Goal: Task Accomplishment & Management: Manage account settings

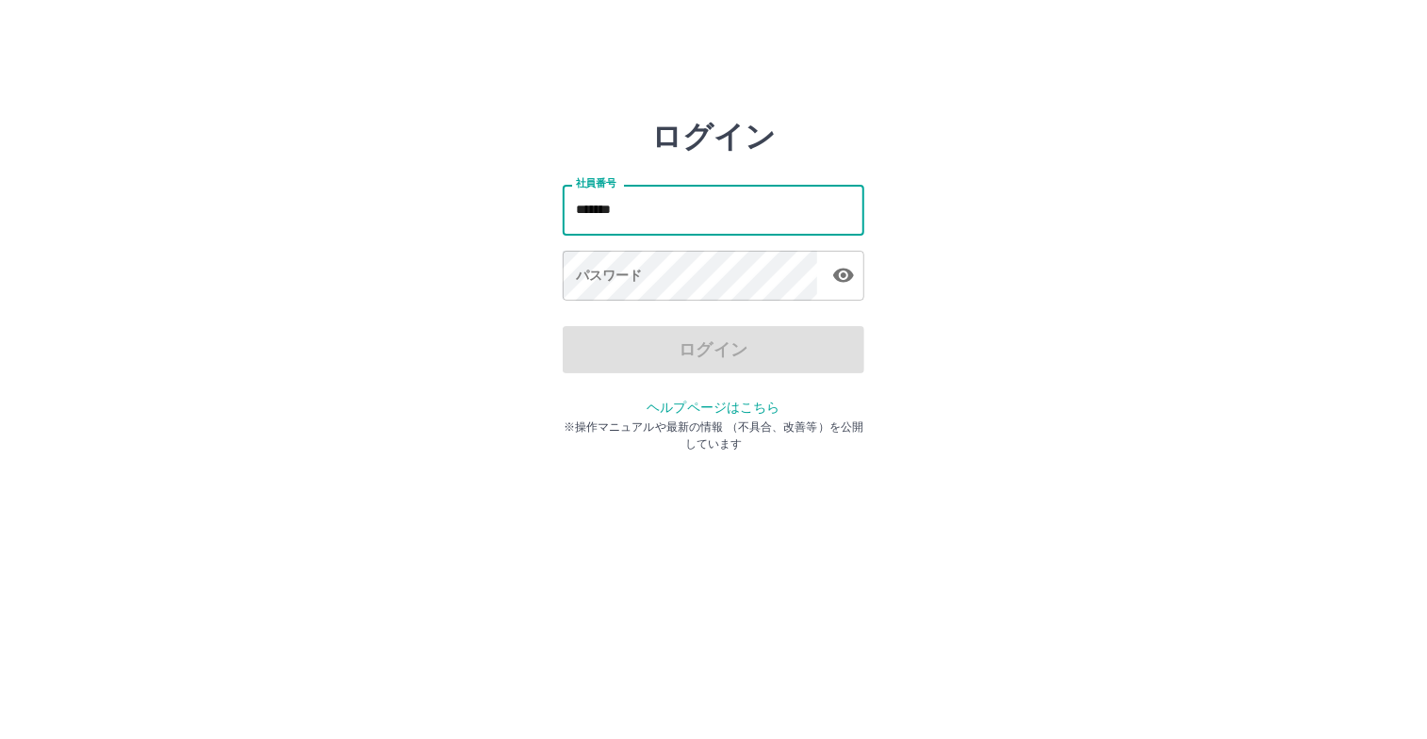
type input "*******"
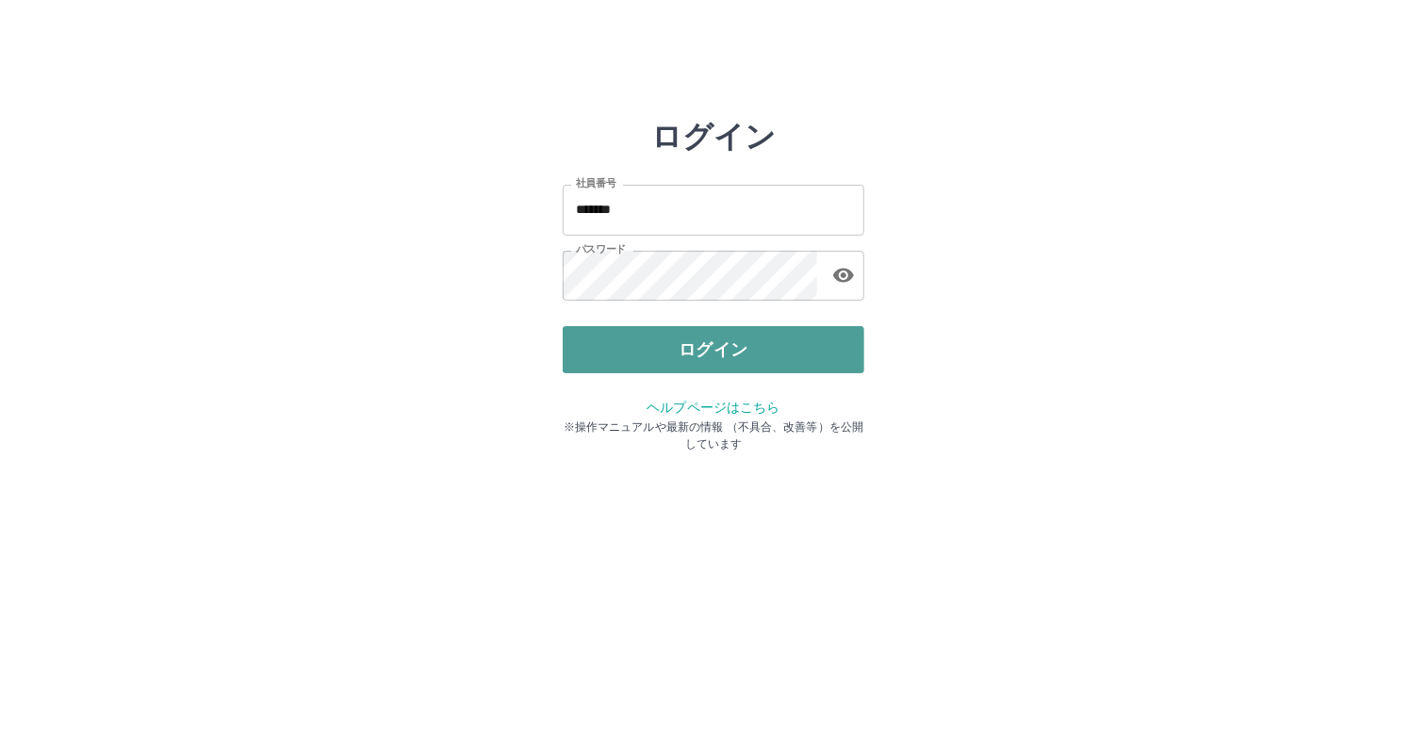
click at [657, 361] on button "ログイン" at bounding box center [714, 349] width 302 height 47
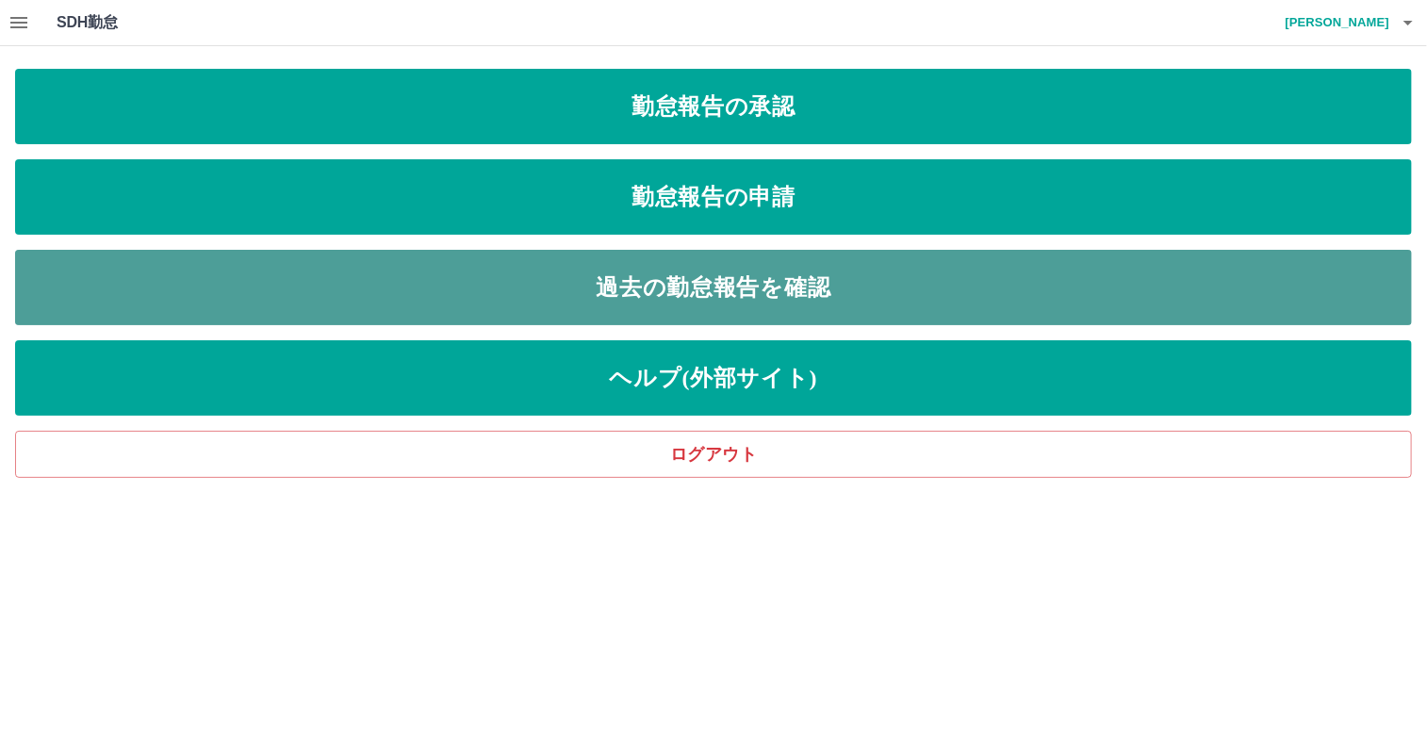
click at [694, 278] on link "過去の勤怠報告を確認" at bounding box center [713, 287] width 1397 height 75
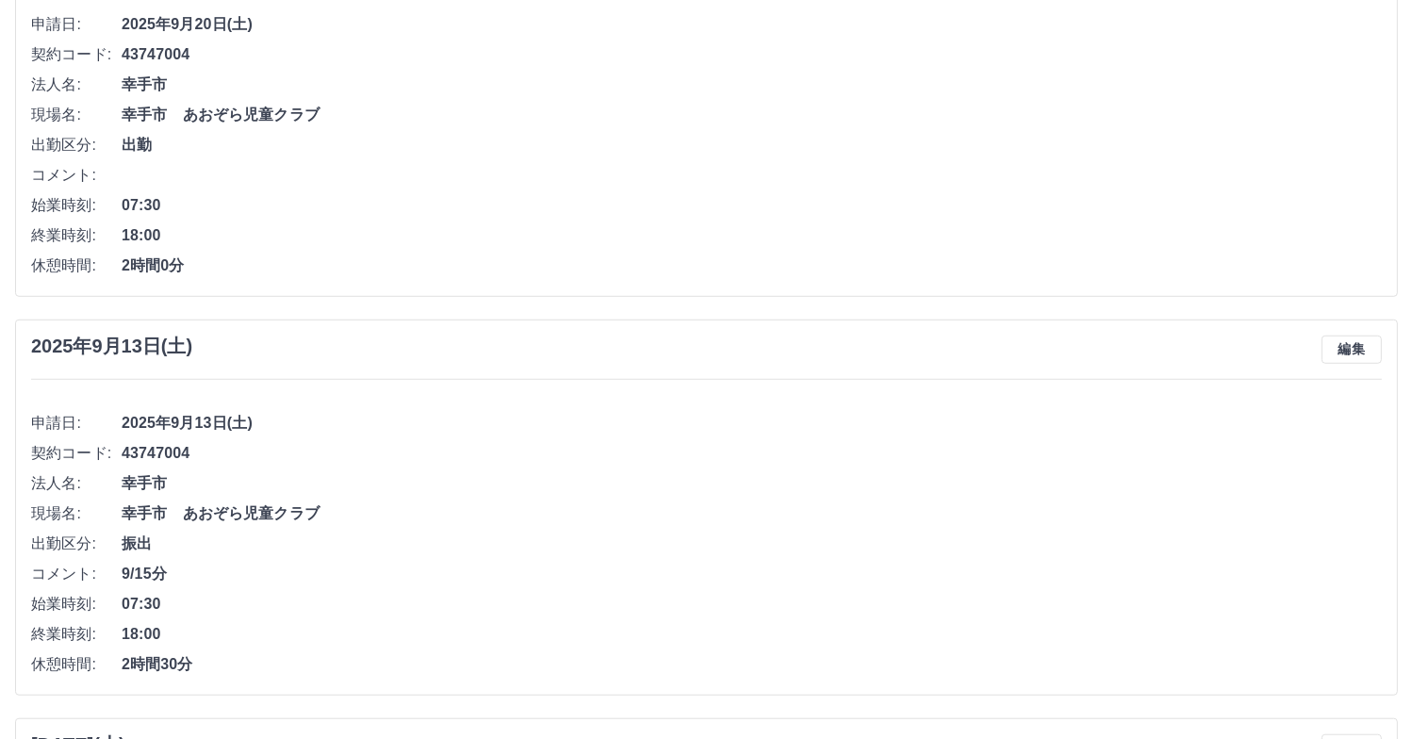
scroll to position [1037, 0]
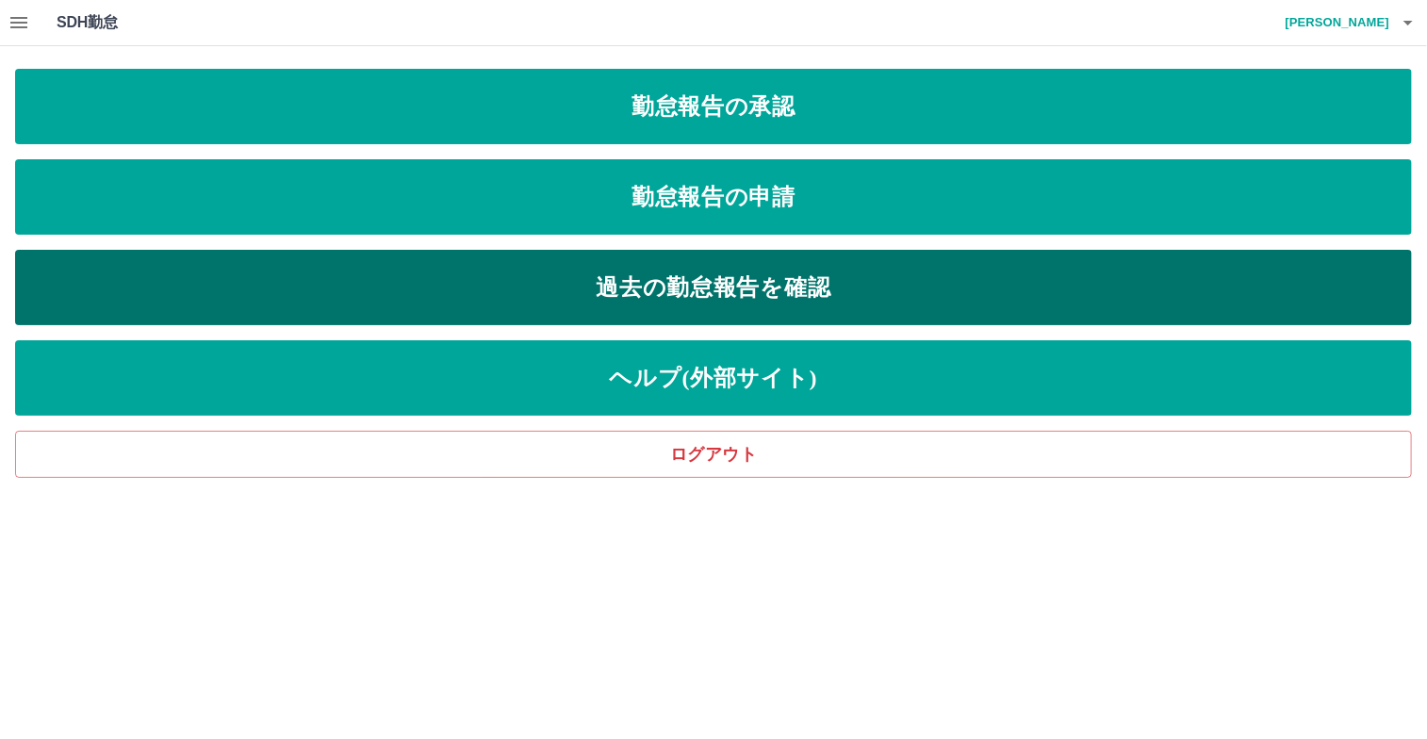
click at [583, 286] on link "過去の勤怠報告を確認" at bounding box center [713, 287] width 1397 height 75
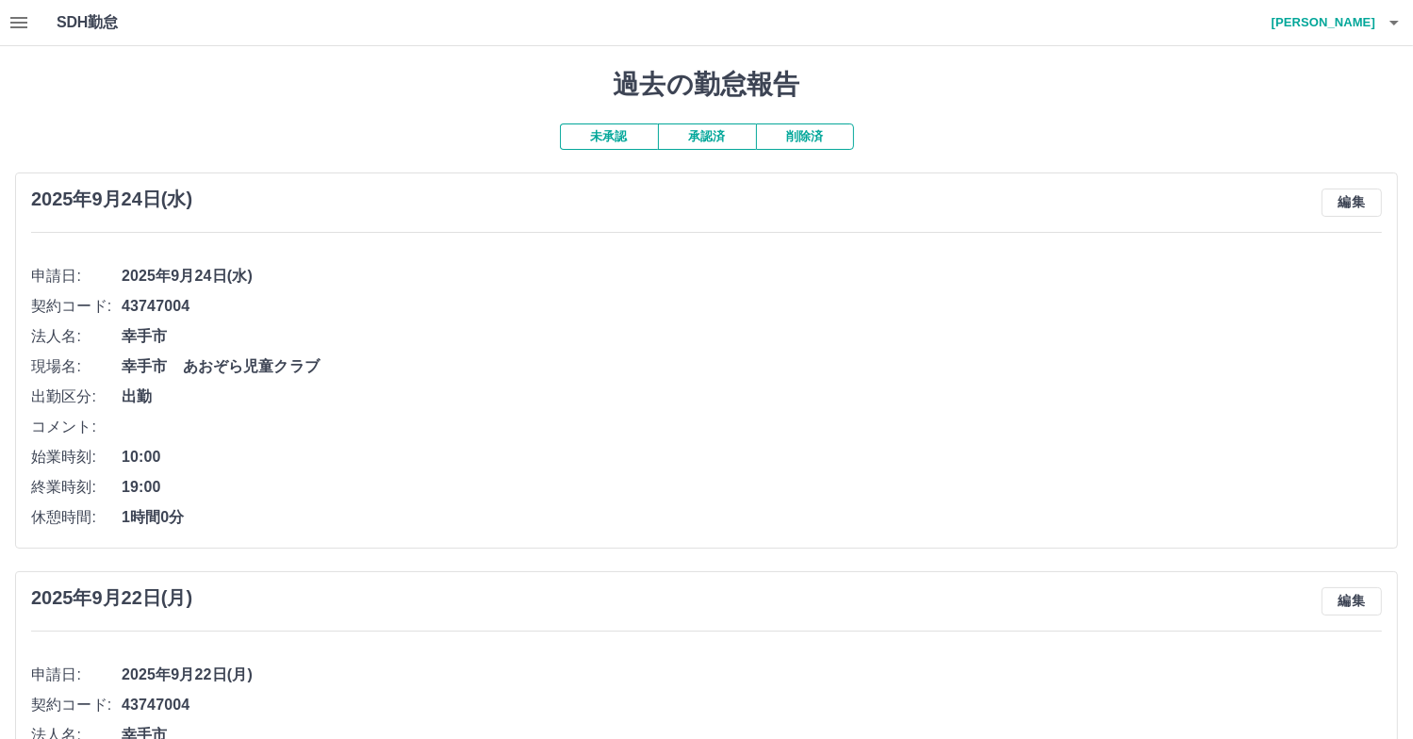
click at [603, 139] on button "未承認" at bounding box center [609, 136] width 98 height 26
click at [704, 139] on button "承認済" at bounding box center [707, 136] width 98 height 26
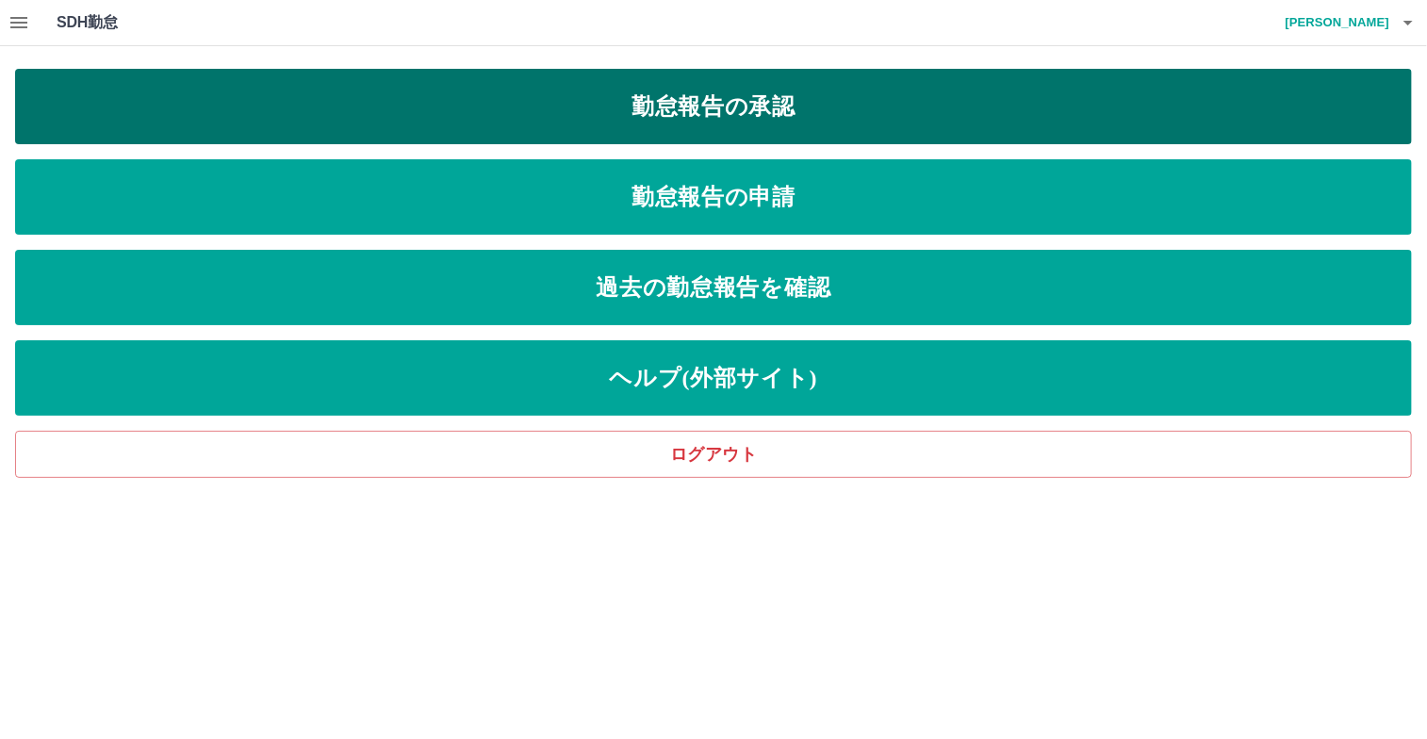
click at [638, 92] on link "勤怠報告の承認" at bounding box center [713, 106] width 1397 height 75
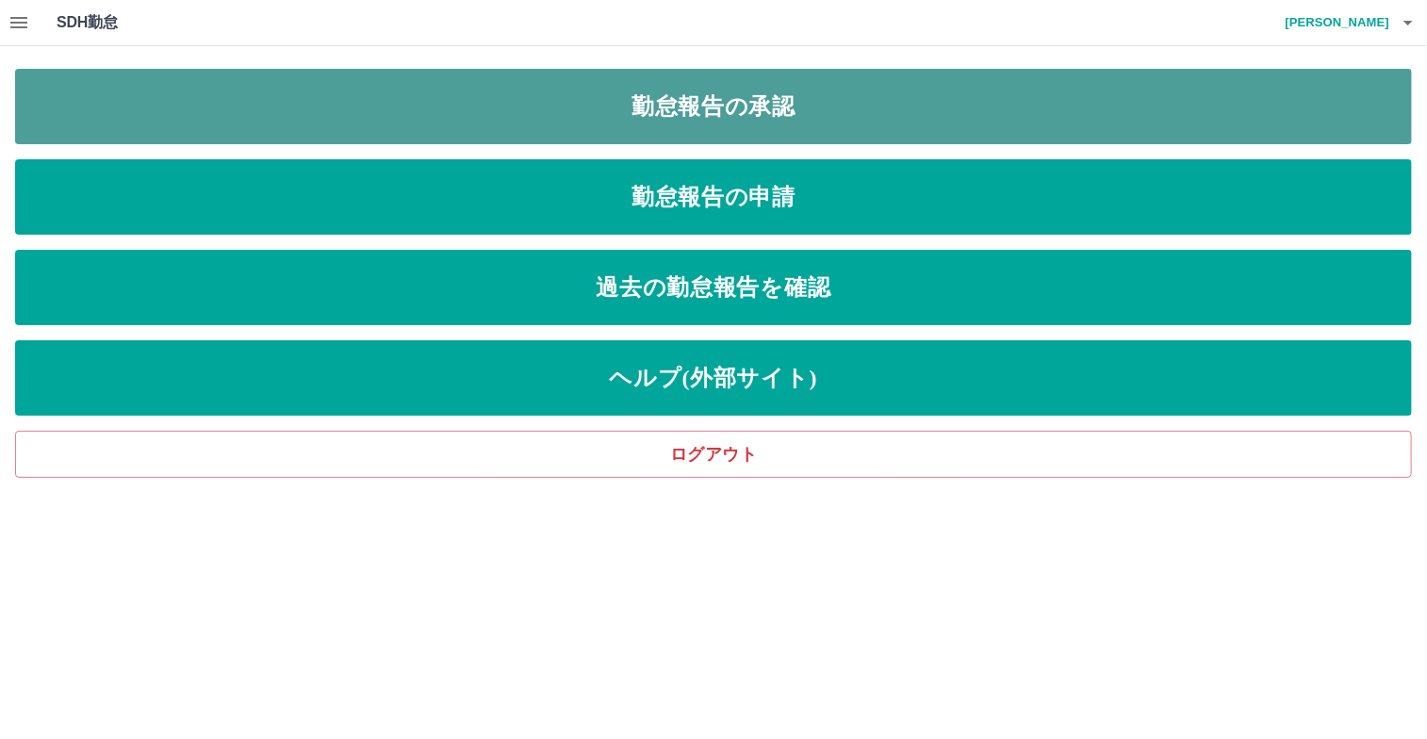
click at [638, 92] on link "勤怠報告の承認" at bounding box center [713, 106] width 1397 height 75
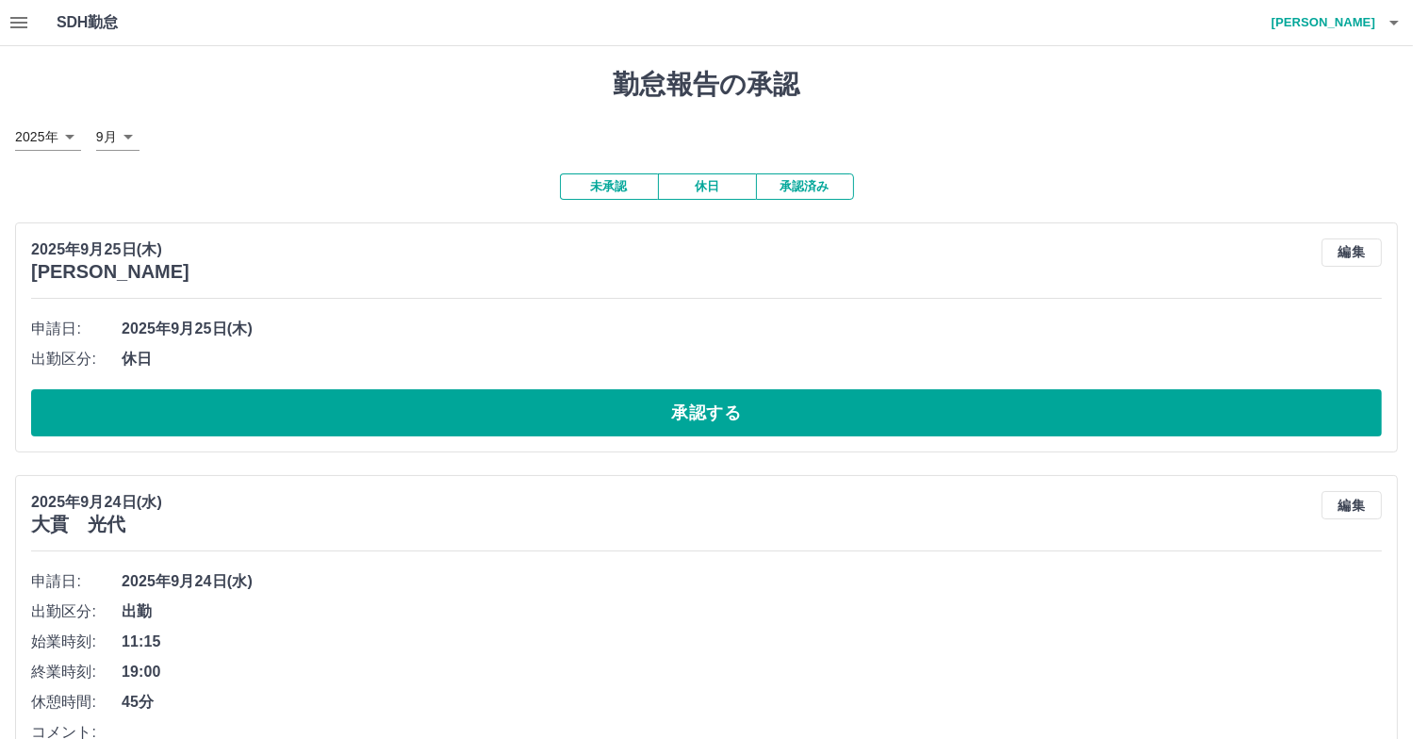
click at [792, 189] on button "承認済み" at bounding box center [805, 186] width 98 height 26
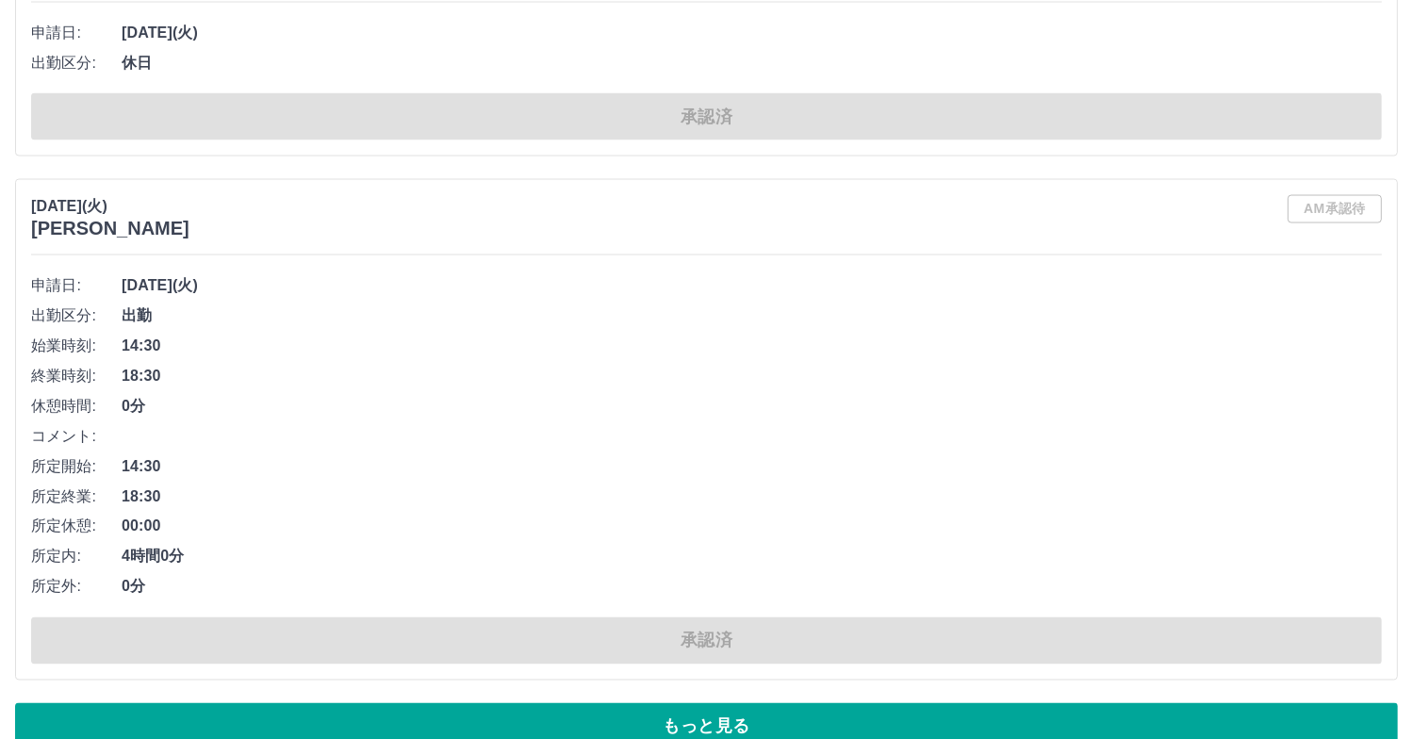
scroll to position [10116, 0]
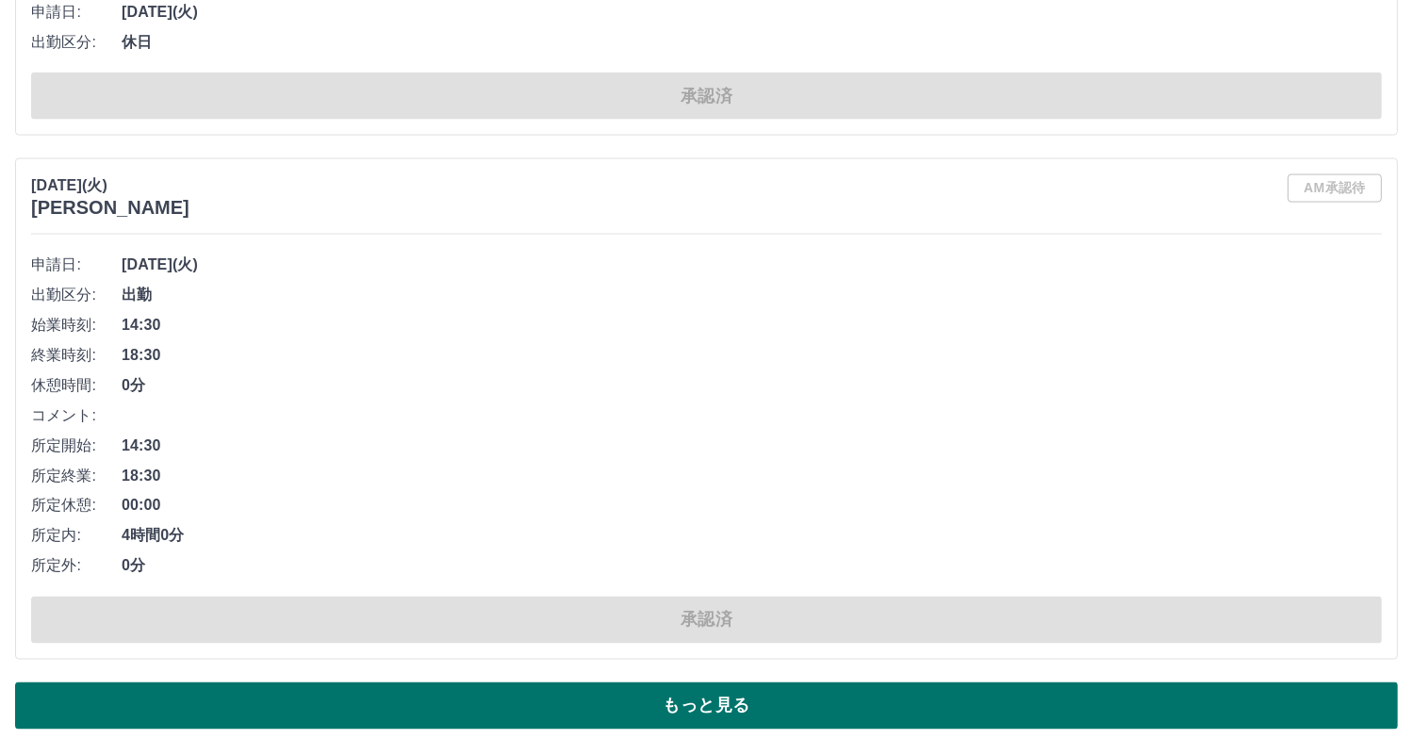
click at [671, 704] on button "もっと見る" at bounding box center [706, 705] width 1383 height 47
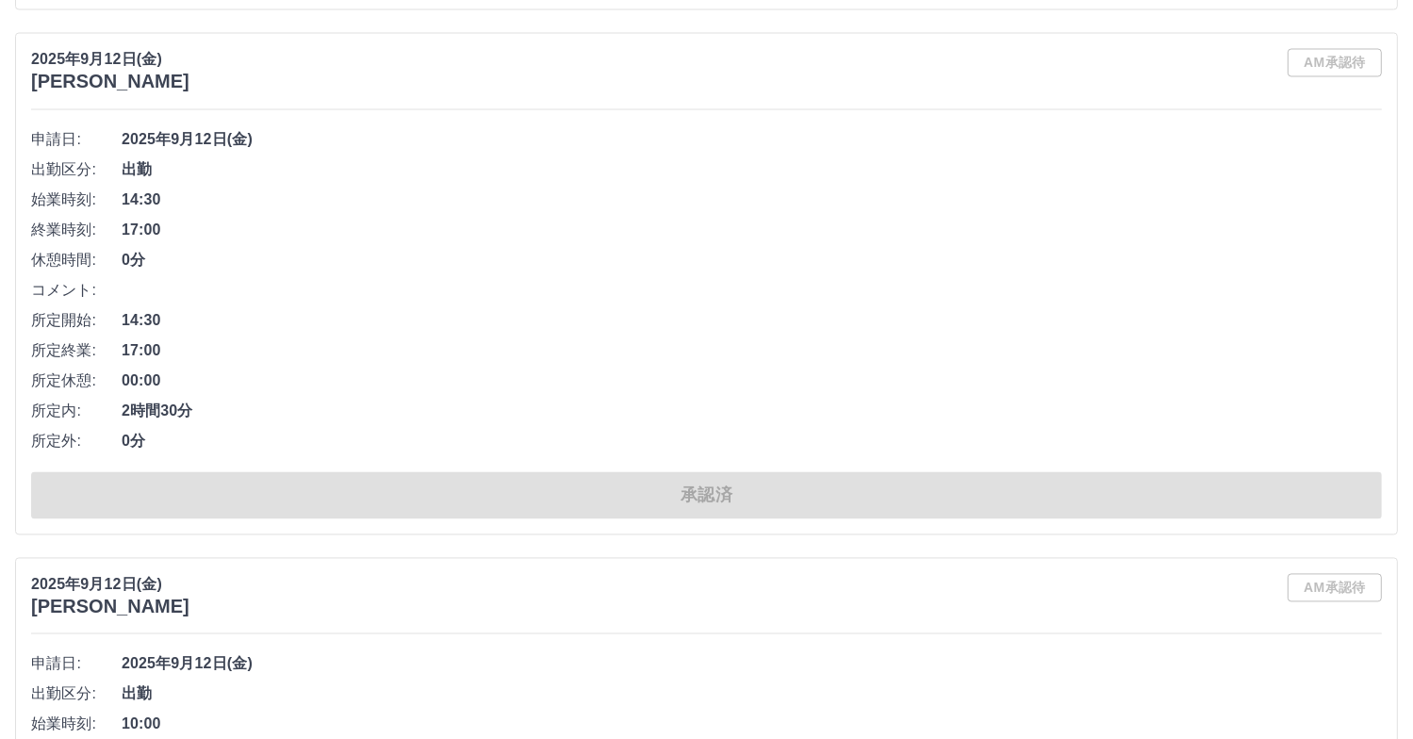
scroll to position [18054, 0]
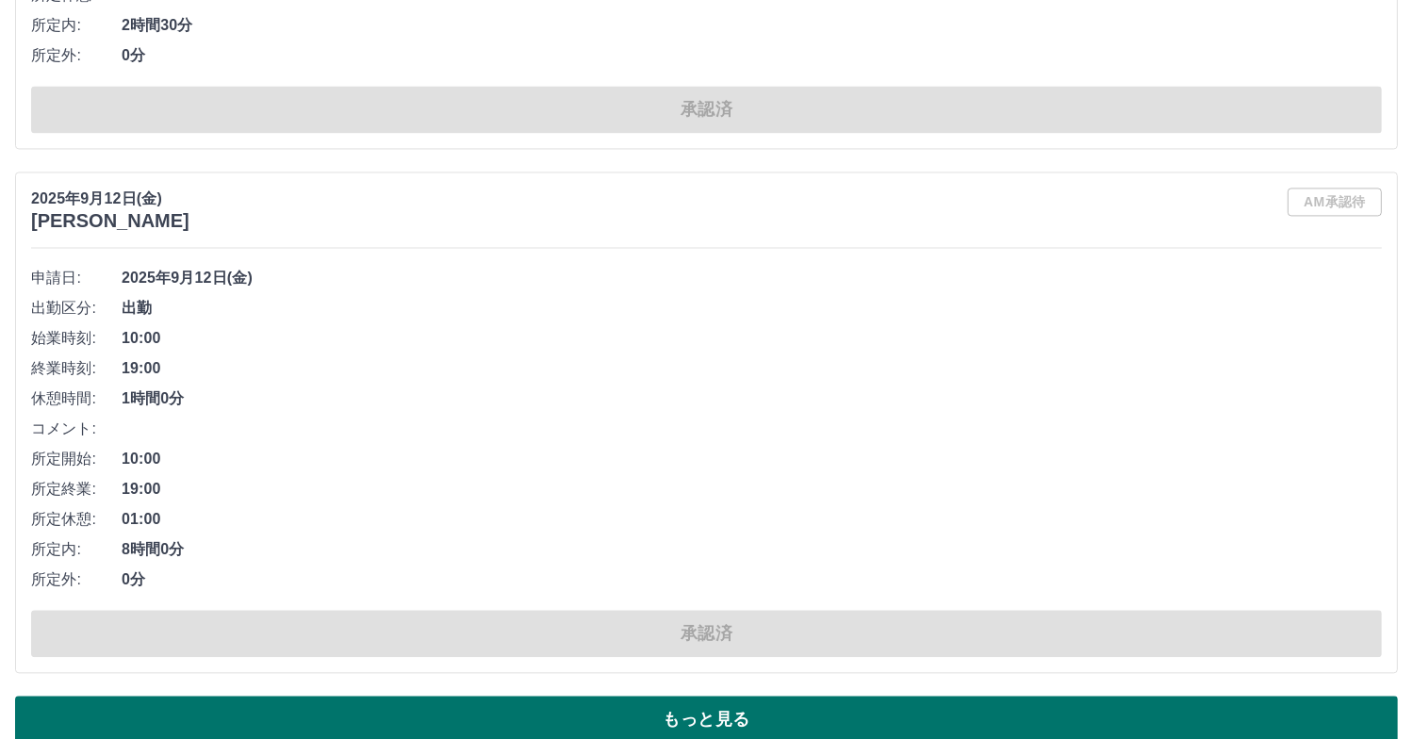
click at [731, 700] on button "もっと見る" at bounding box center [706, 719] width 1383 height 47
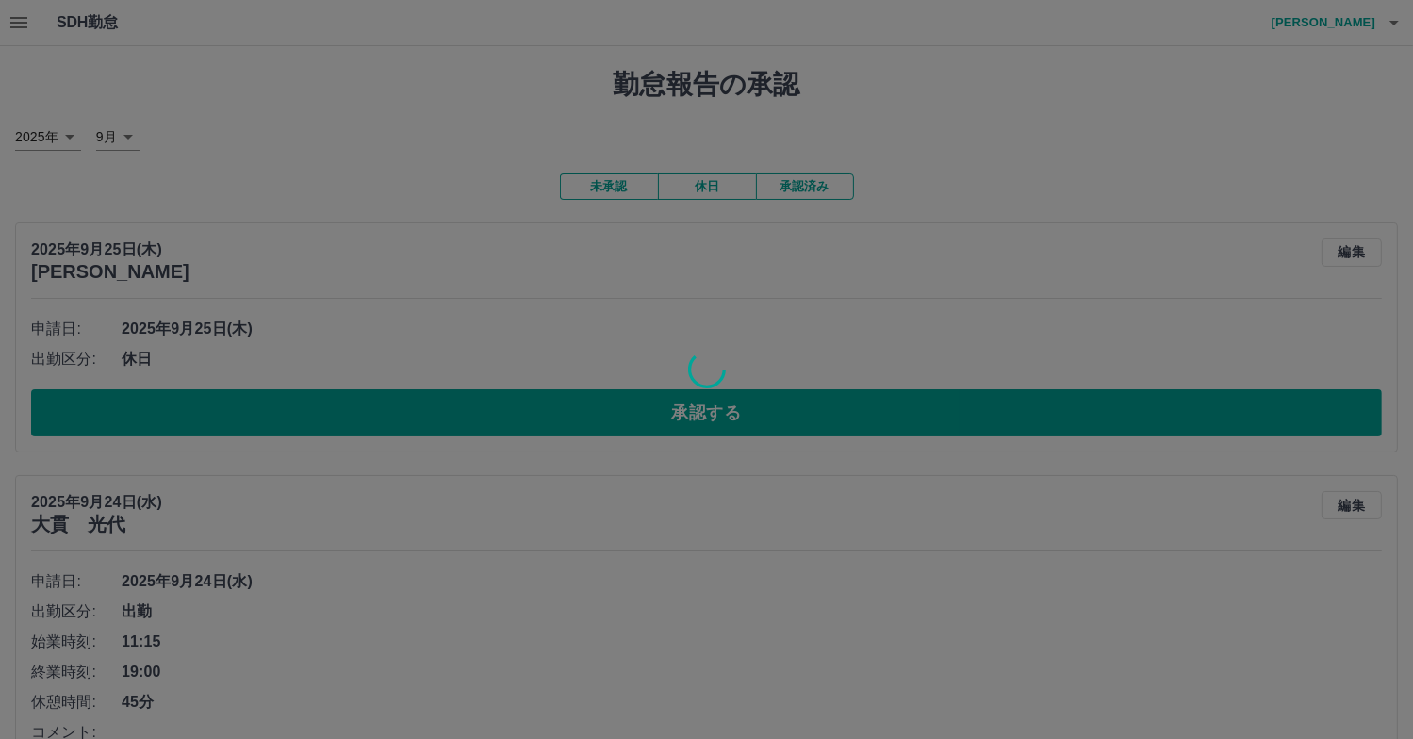
click at [14, 22] on div at bounding box center [706, 369] width 1413 height 739
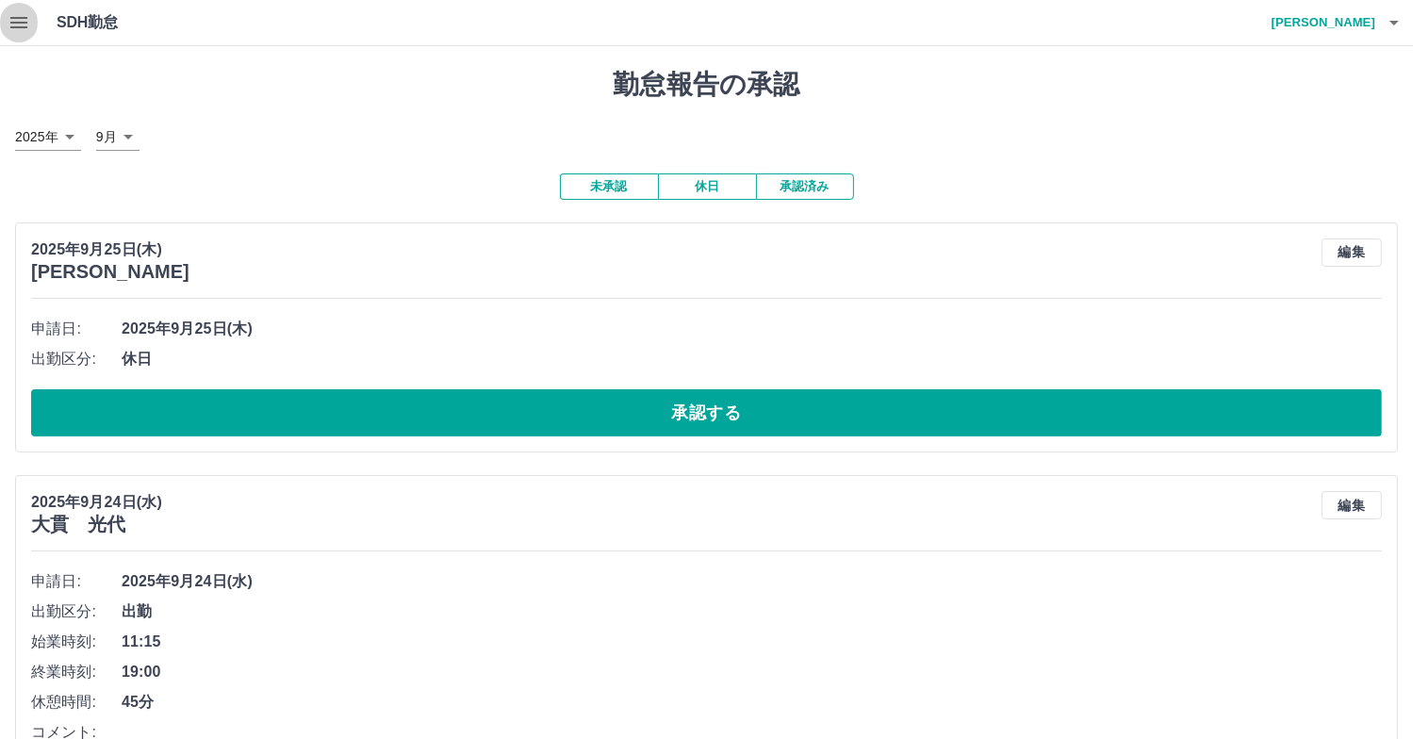
click at [14, 22] on icon "button" at bounding box center [18, 22] width 17 height 11
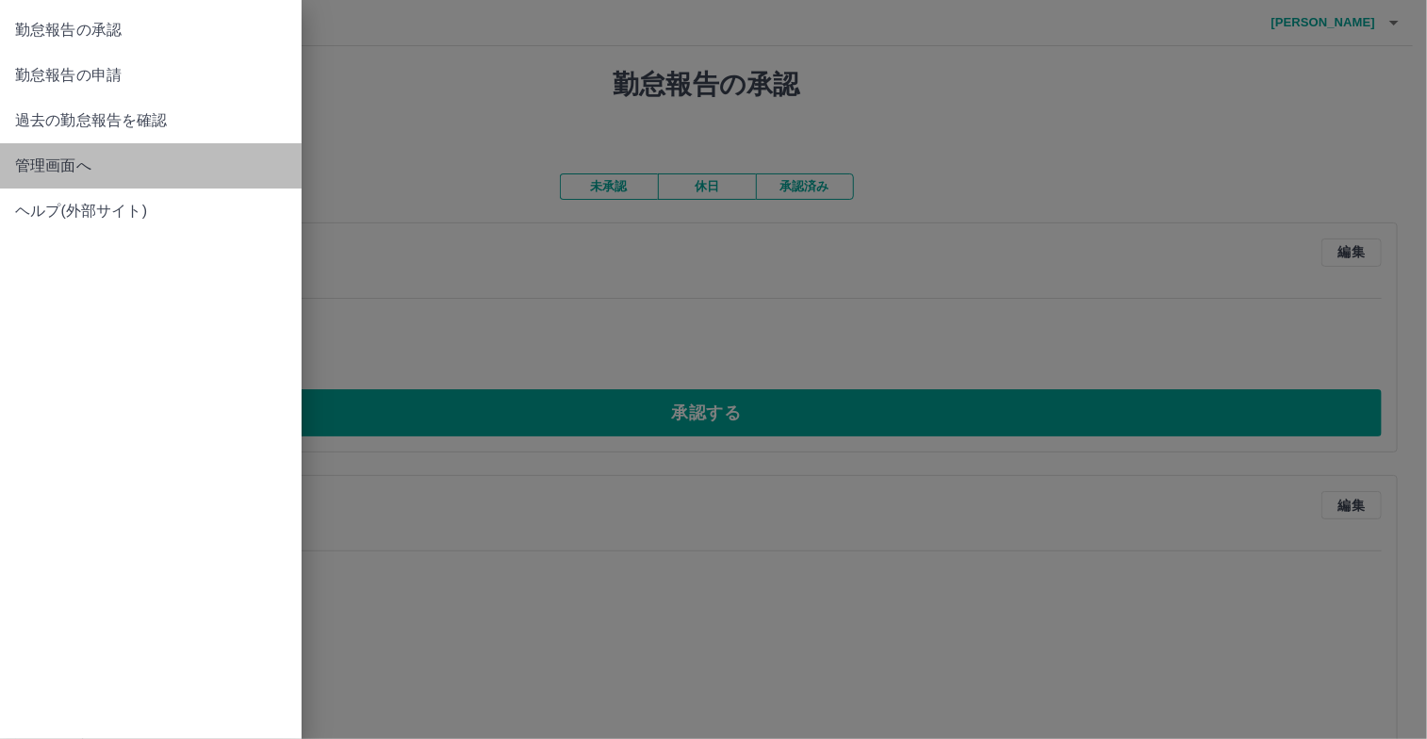
click at [90, 169] on span "管理画面へ" at bounding box center [150, 166] width 271 height 23
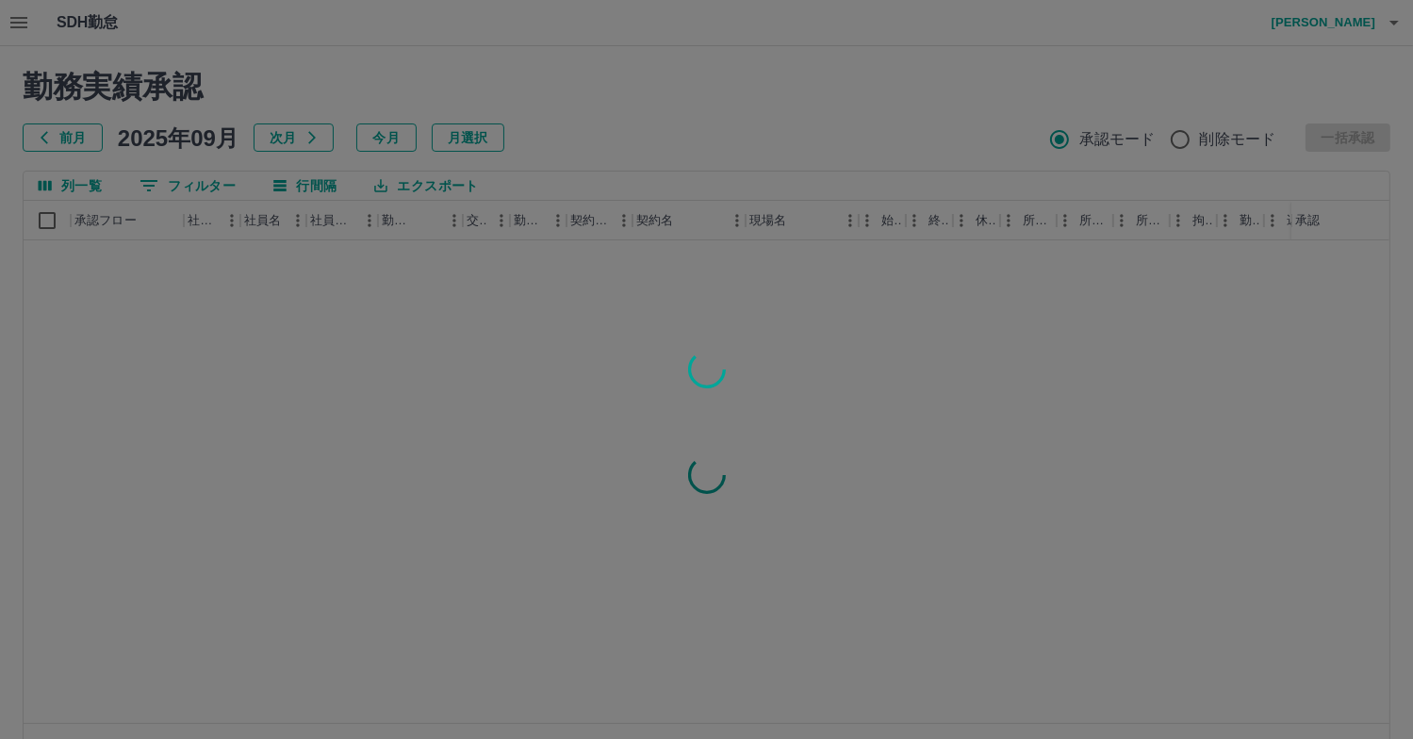
click at [43, 136] on div at bounding box center [706, 369] width 1413 height 739
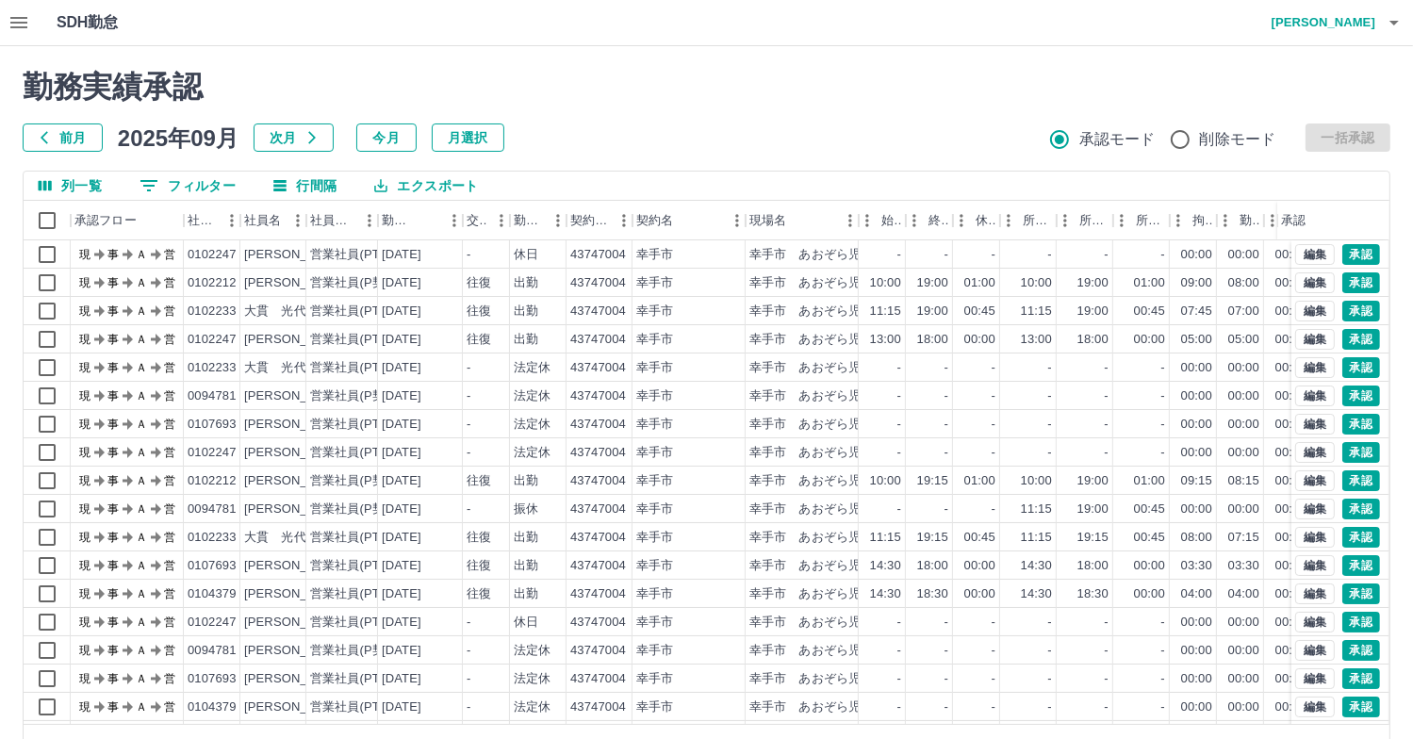
click at [57, 139] on button "前月" at bounding box center [63, 137] width 80 height 28
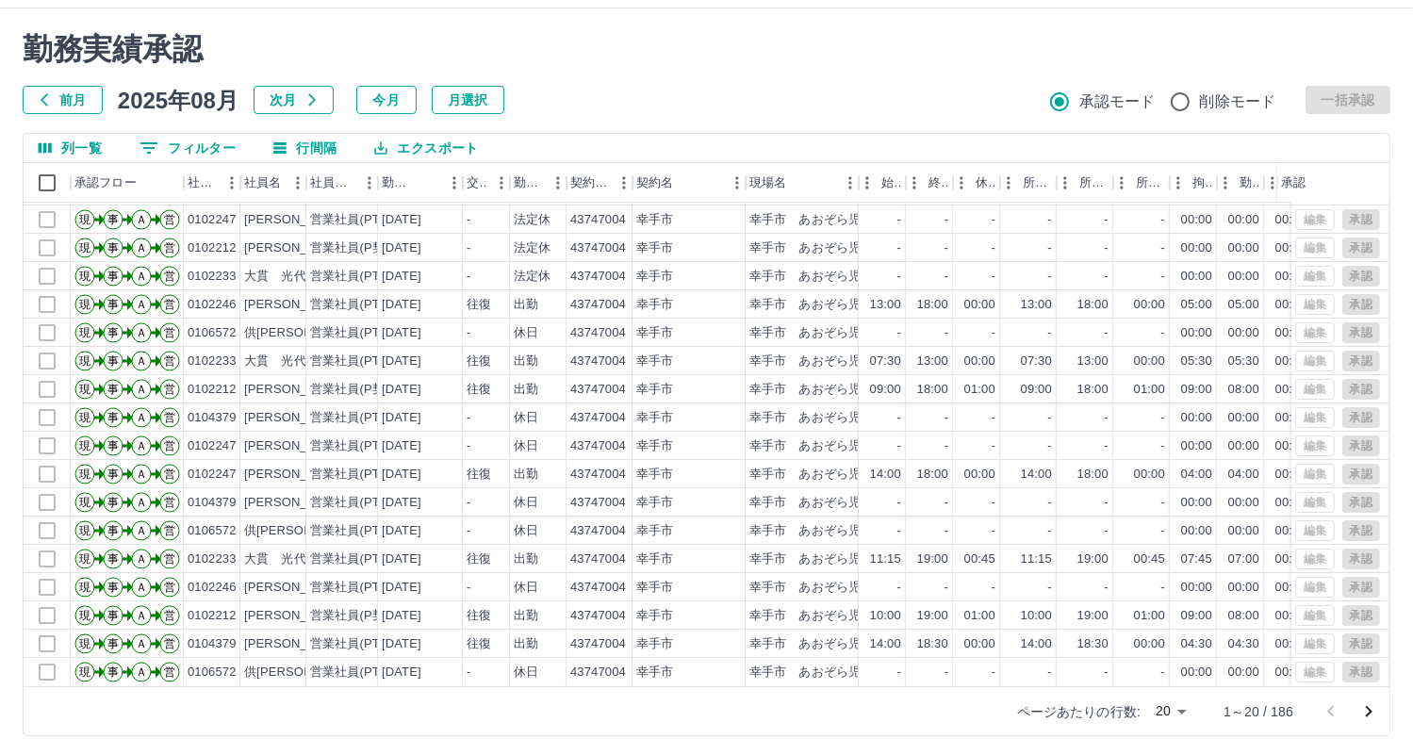
scroll to position [57, 0]
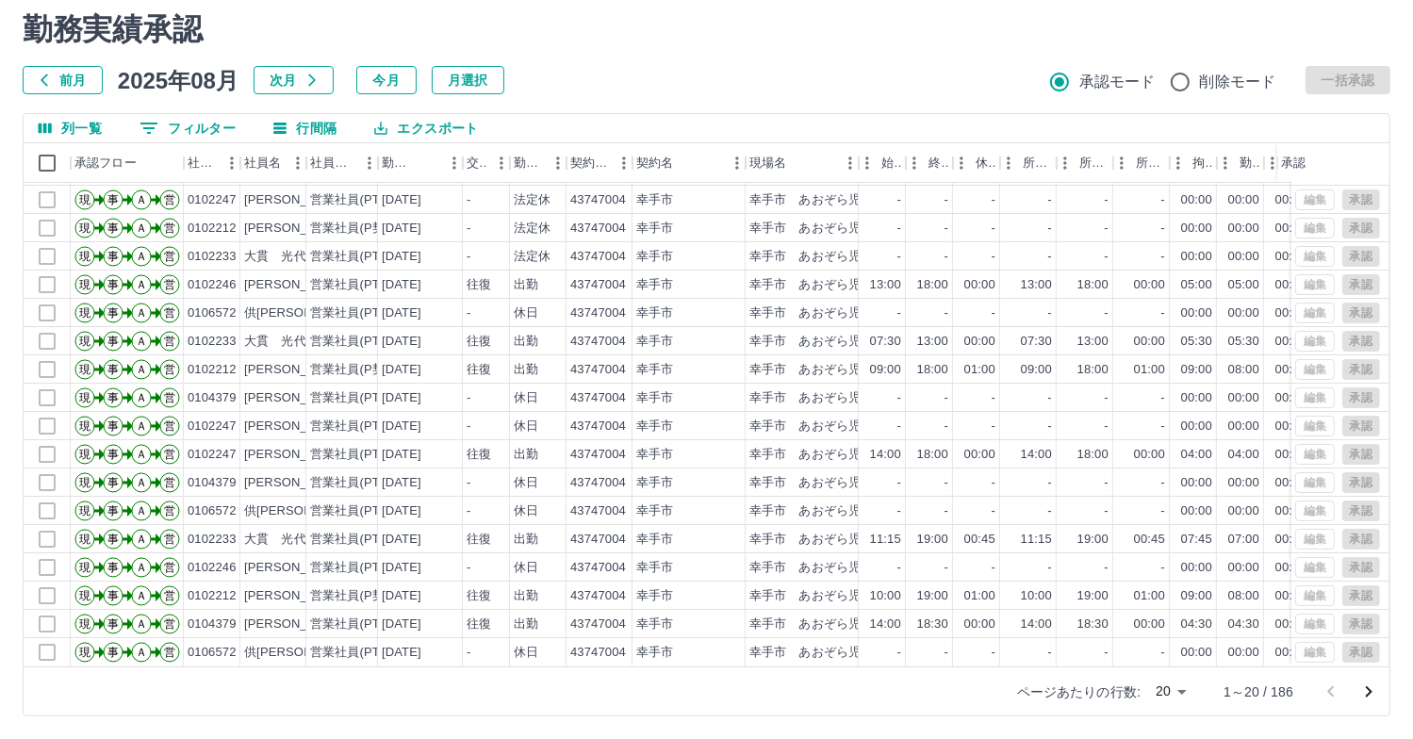
click at [1371, 686] on icon "次のページへ" at bounding box center [1368, 692] width 23 height 23
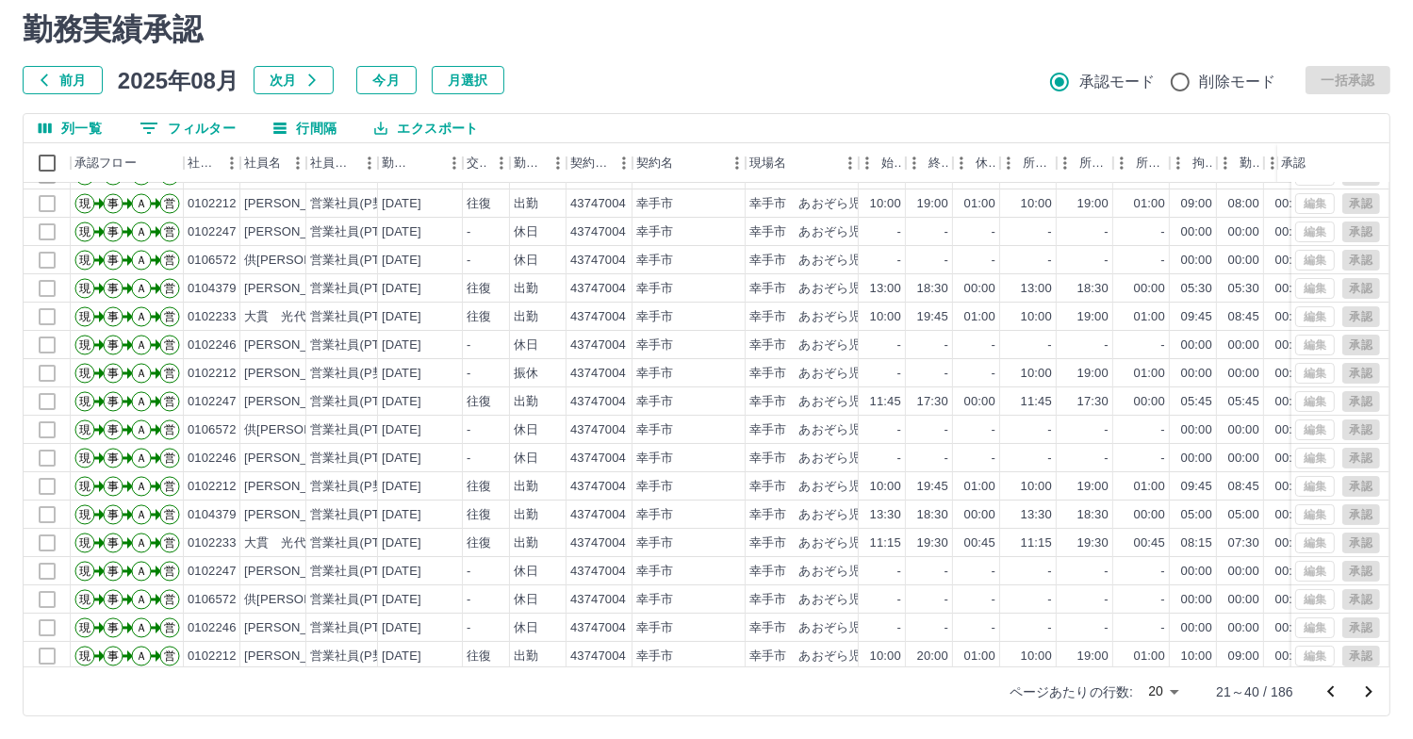
scroll to position [95, 0]
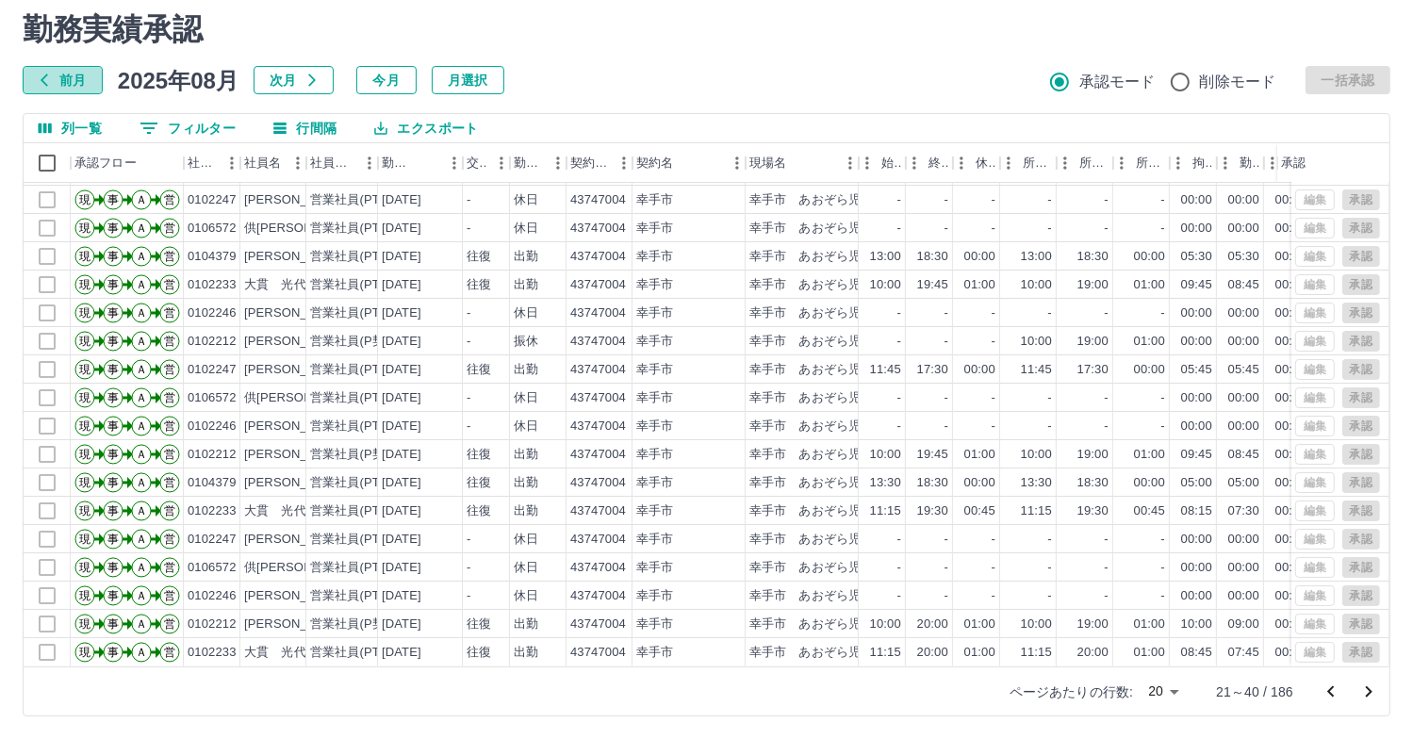
click at [55, 86] on button "前月" at bounding box center [63, 80] width 80 height 28
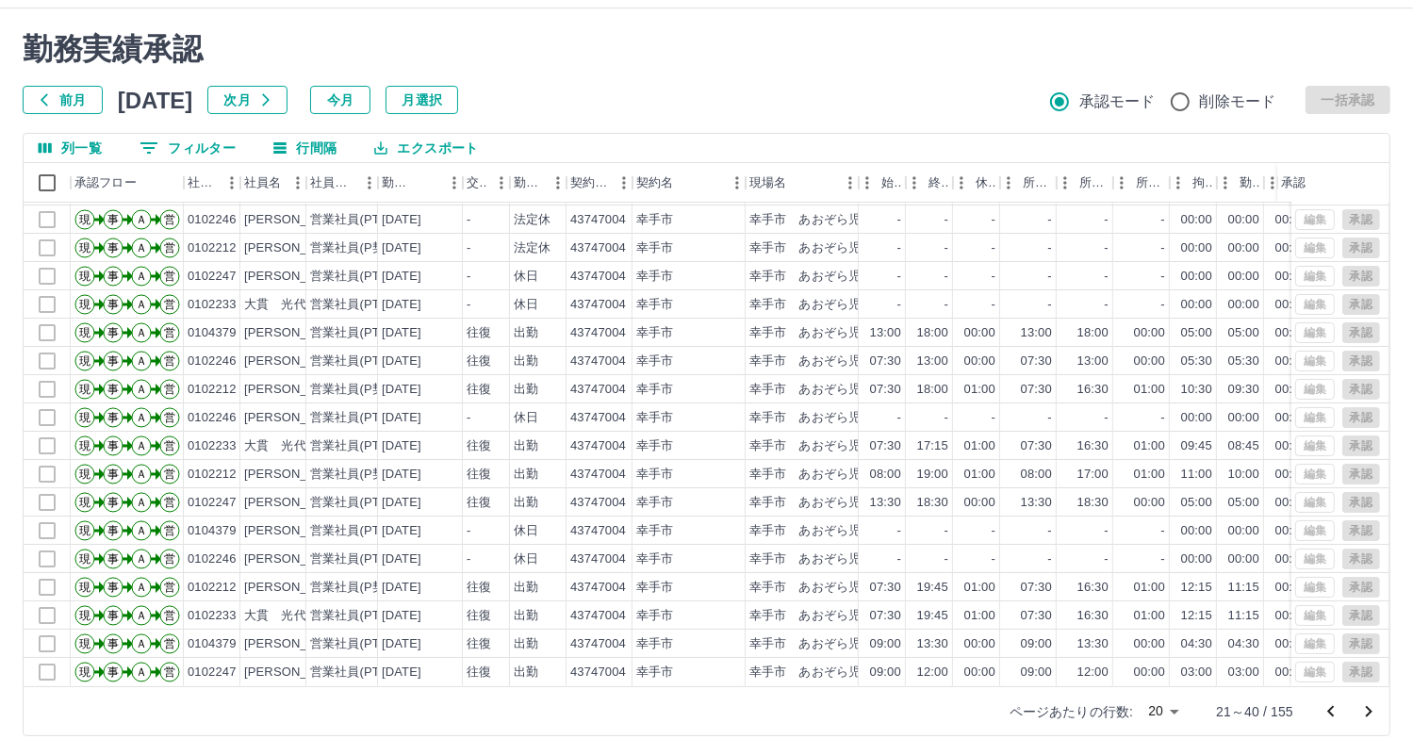
scroll to position [57, 0]
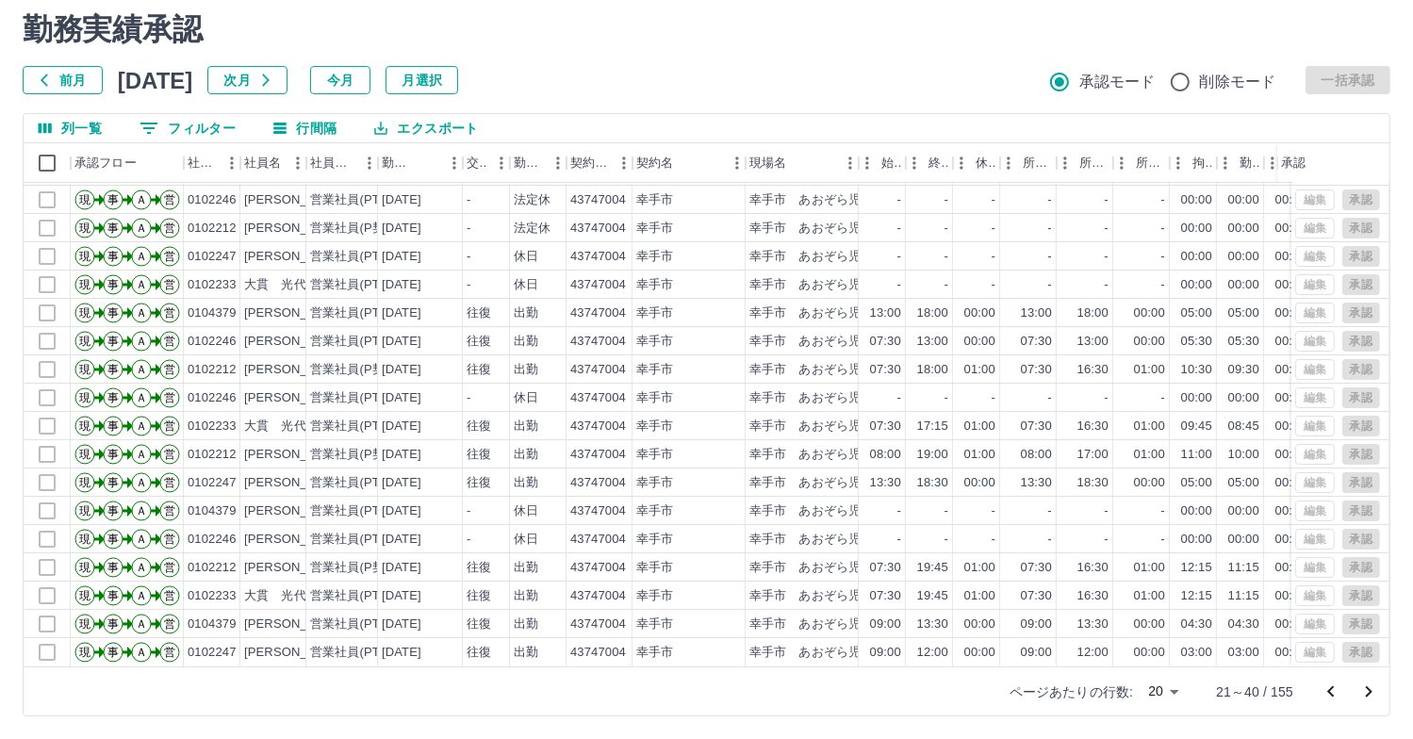
click at [1365, 688] on icon "次のページへ" at bounding box center [1368, 692] width 23 height 23
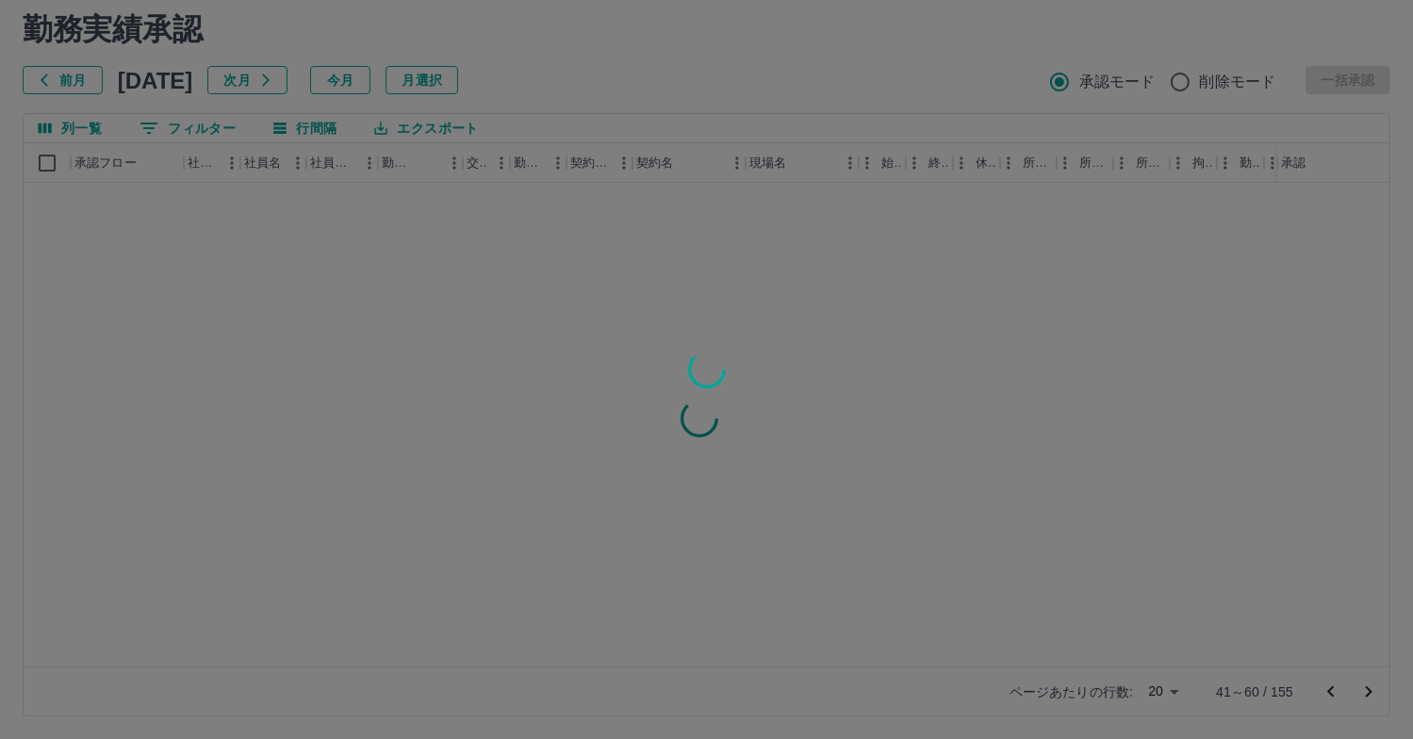
scroll to position [0, 0]
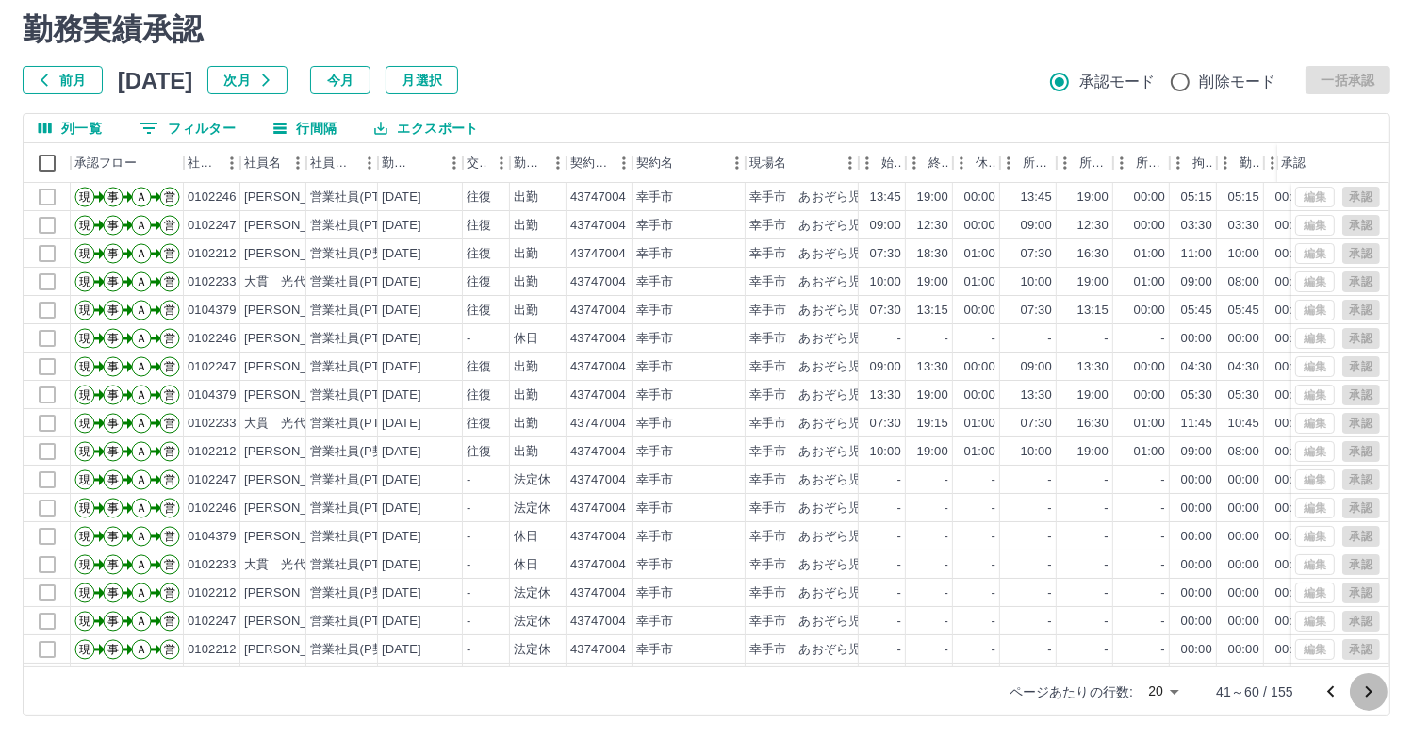
click at [1365, 688] on icon "次のページへ" at bounding box center [1368, 692] width 23 height 23
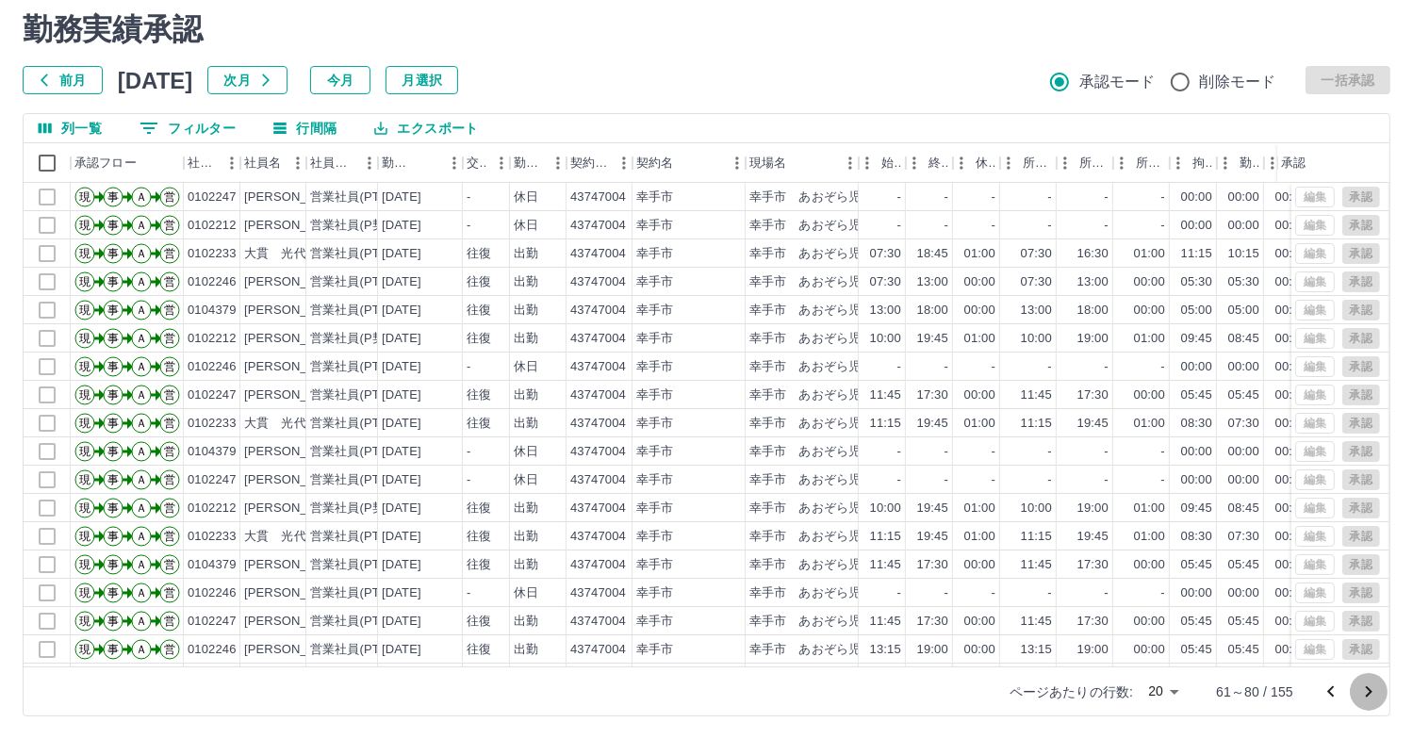
click at [1372, 688] on icon "次のページへ" at bounding box center [1368, 692] width 23 height 23
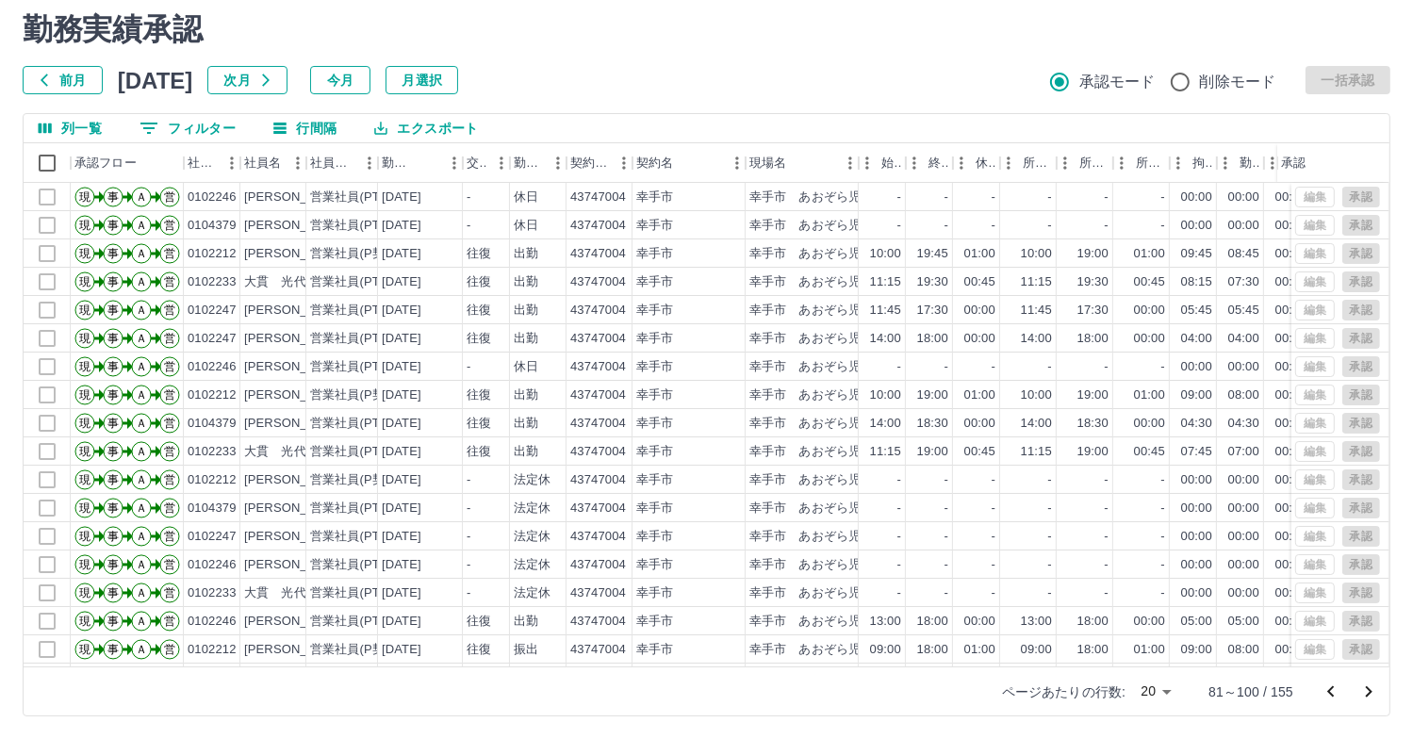
click at [1372, 688] on icon "次のページへ" at bounding box center [1368, 692] width 23 height 23
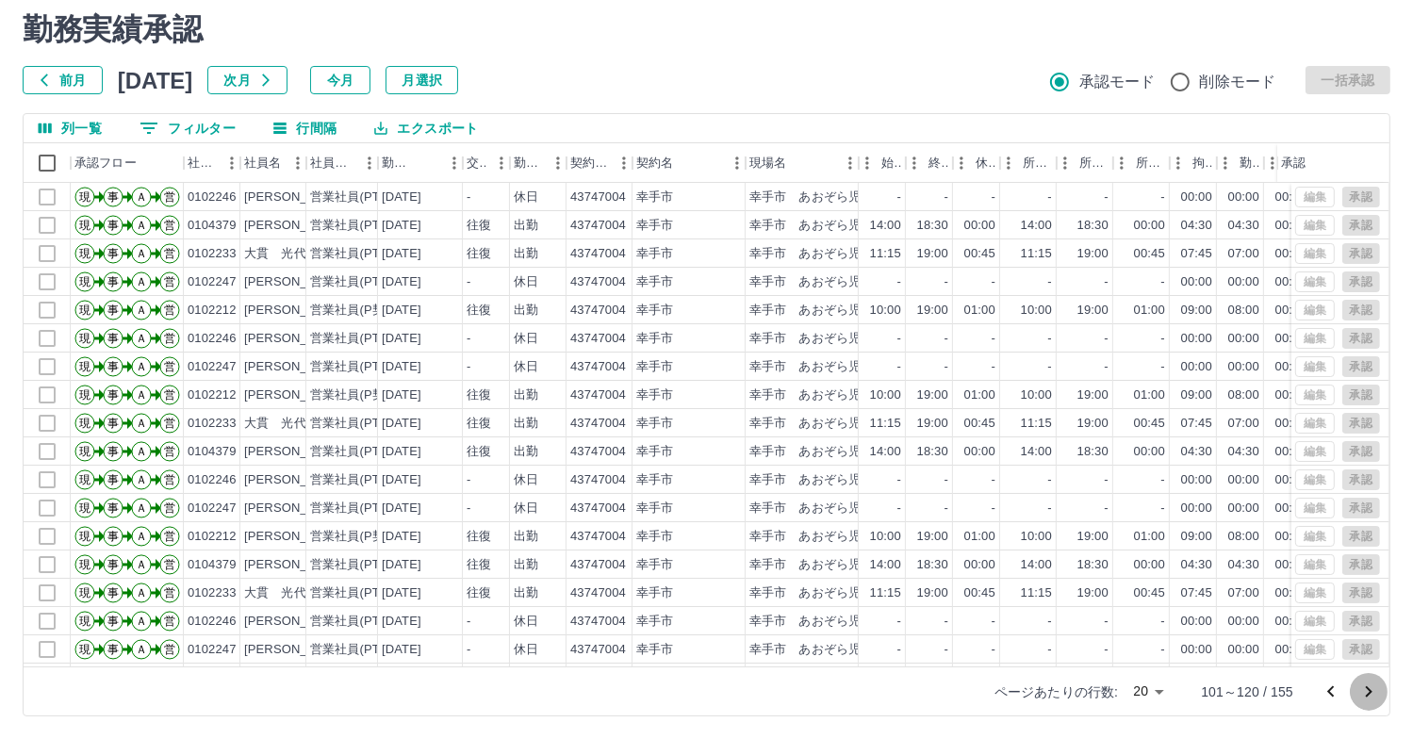
click at [1372, 688] on icon "次のページへ" at bounding box center [1368, 692] width 23 height 23
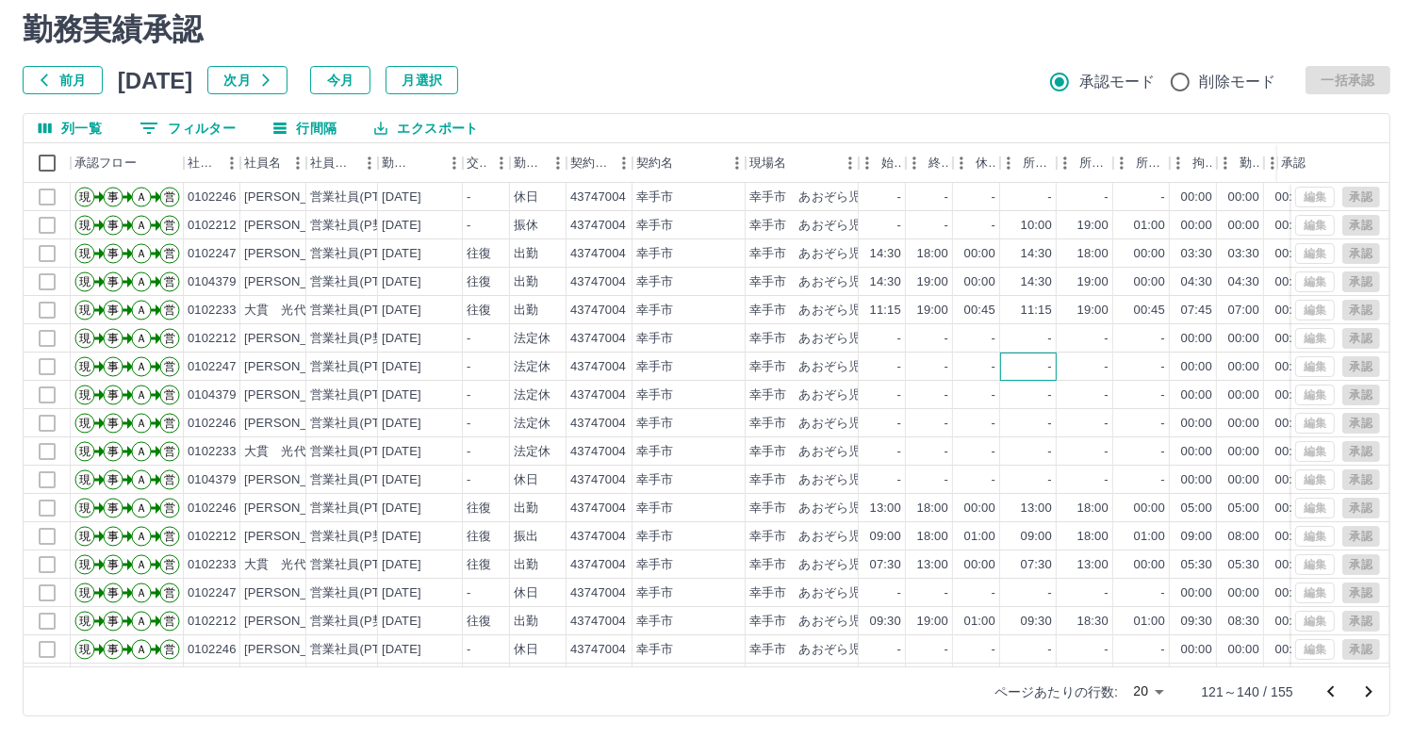
drag, startPoint x: 1372, startPoint y: 689, endPoint x: 1049, endPoint y: 363, distance: 459.2
click at [1049, 363] on div "-" at bounding box center [1050, 367] width 4 height 18
click at [1042, 313] on div "11:15" at bounding box center [1036, 311] width 31 height 18
click at [1097, 312] on div "19:00" at bounding box center [1092, 311] width 31 height 18
click at [1371, 693] on icon "次のページへ" at bounding box center [1368, 692] width 23 height 23
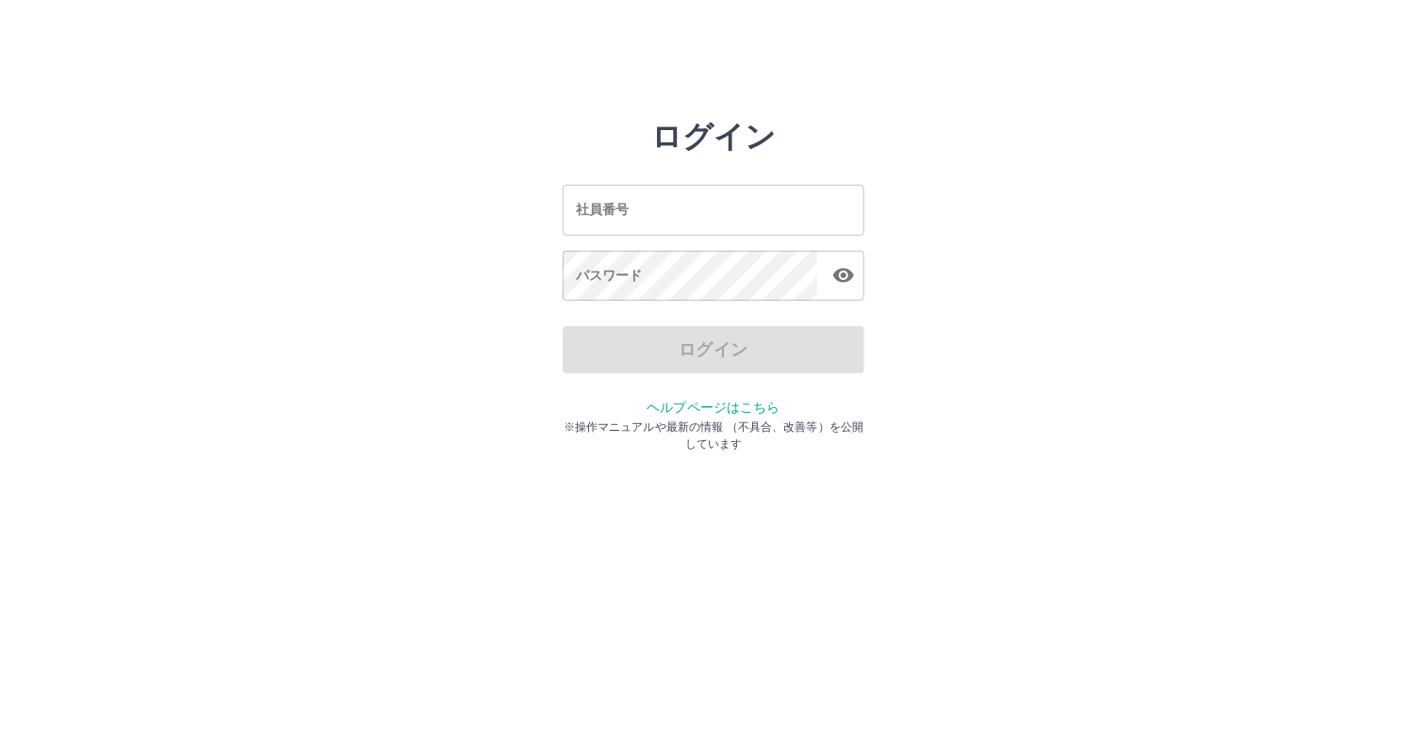
click at [681, 207] on input "社員番号" at bounding box center [714, 210] width 302 height 50
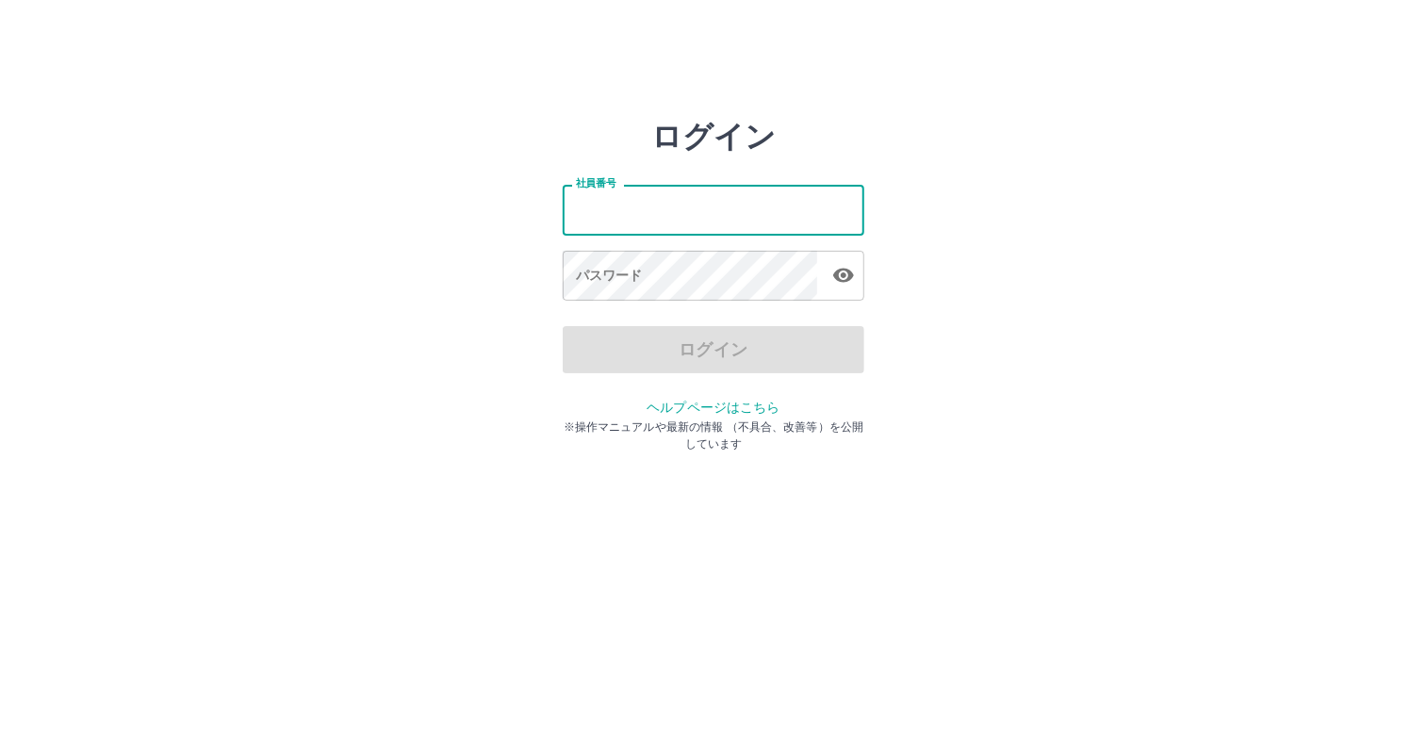
type input "*******"
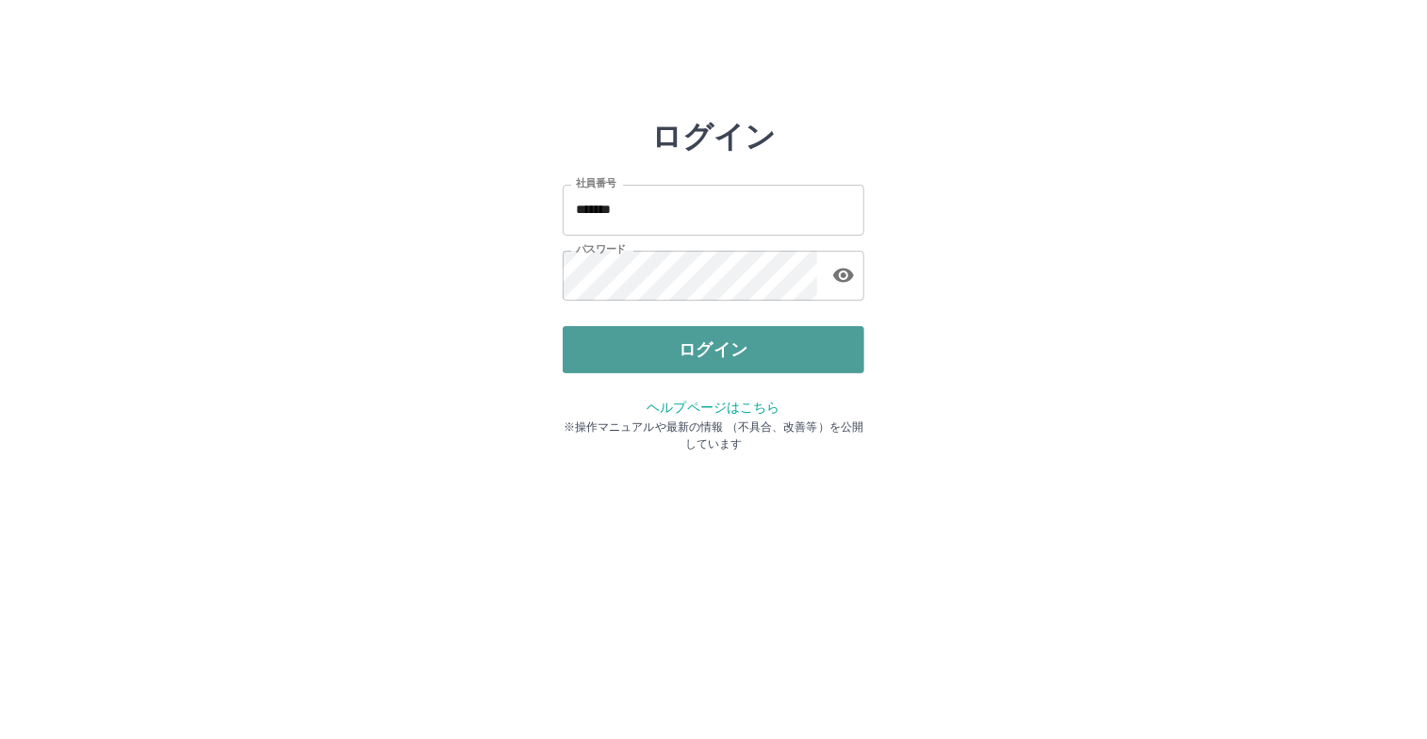
click at [682, 345] on button "ログイン" at bounding box center [714, 349] width 302 height 47
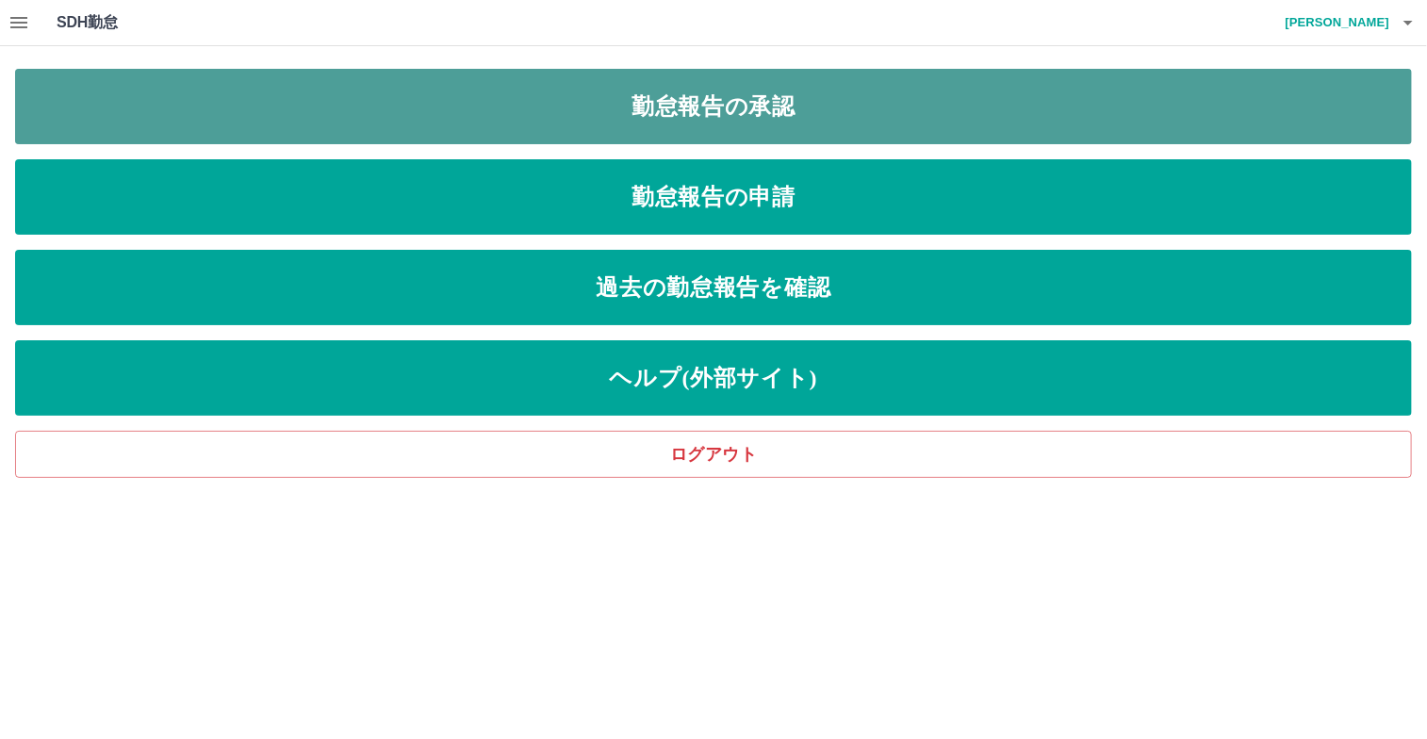
click at [755, 90] on link "勤怠報告の承認" at bounding box center [713, 106] width 1397 height 75
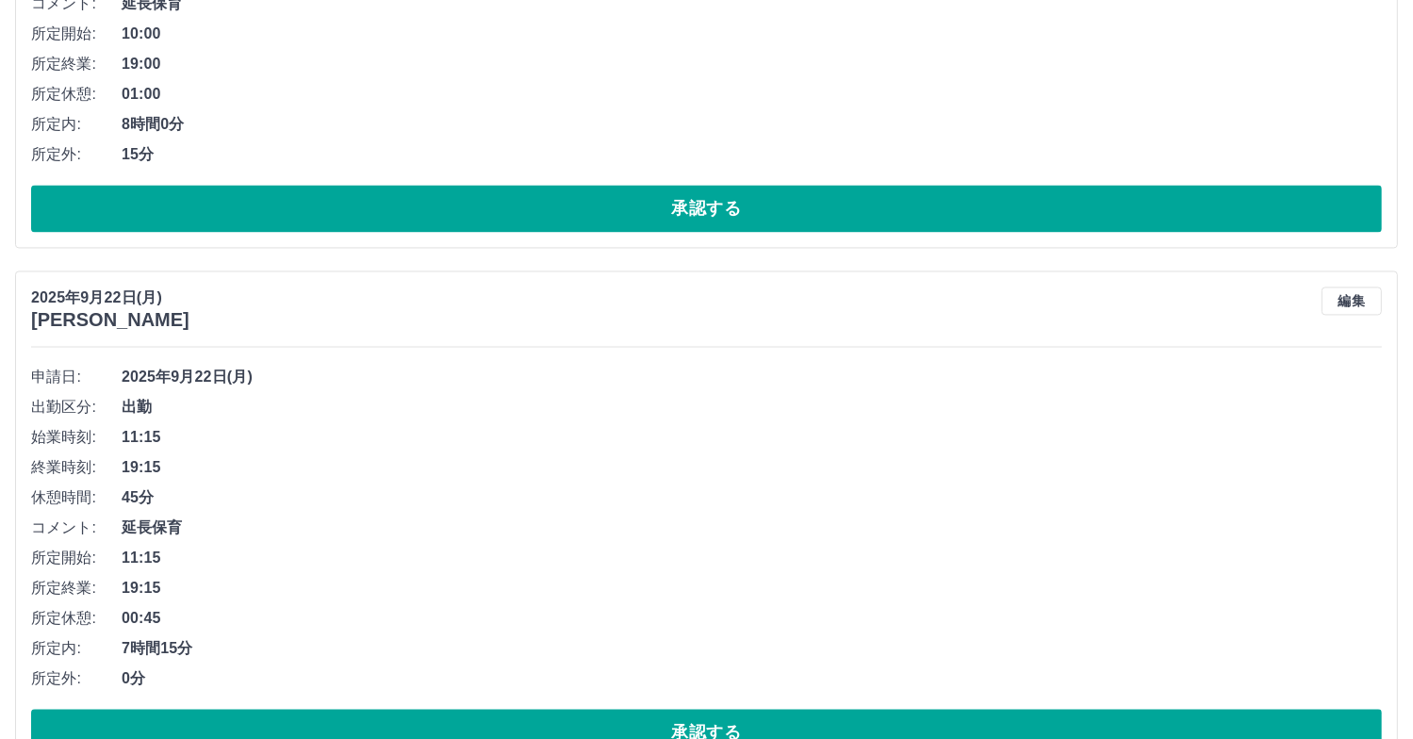
scroll to position [3865, 0]
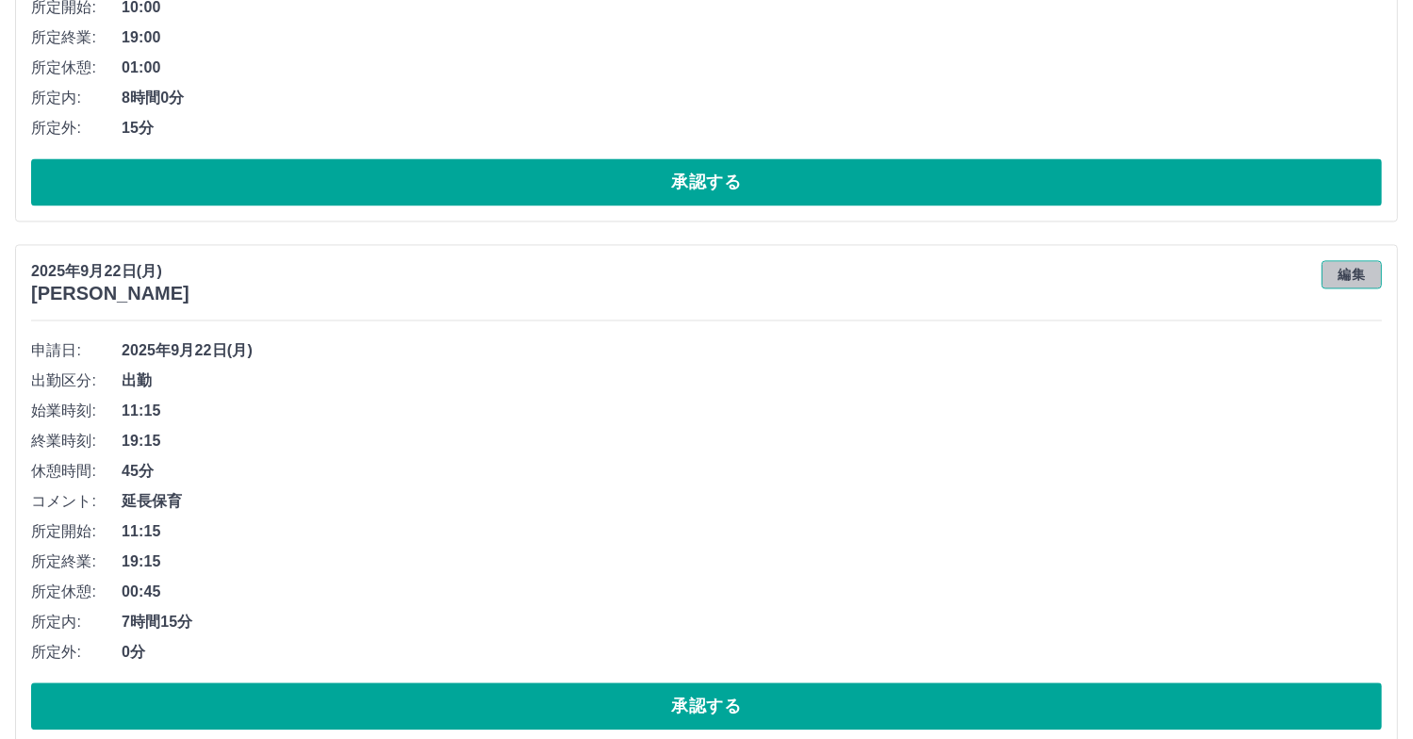
click at [1356, 269] on button "編集" at bounding box center [1352, 274] width 60 height 28
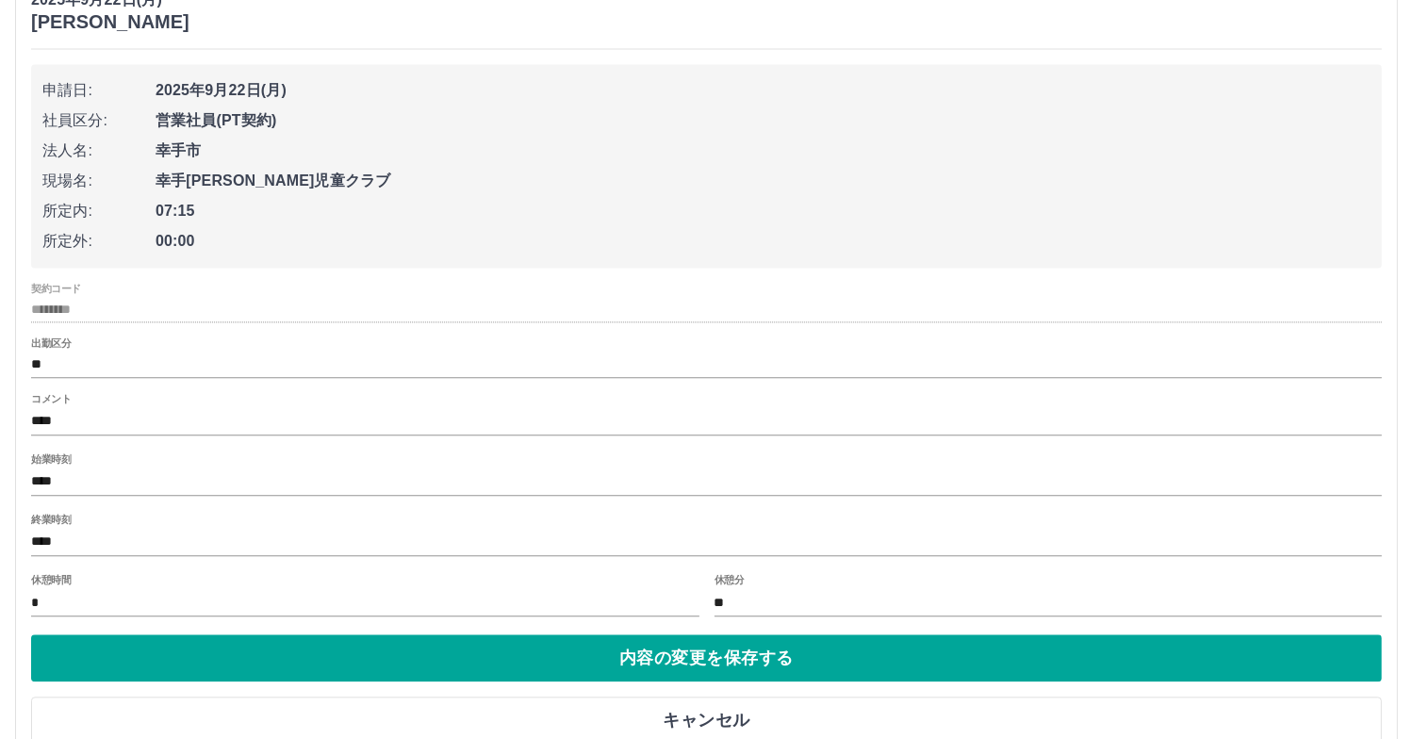
scroll to position [4147, 0]
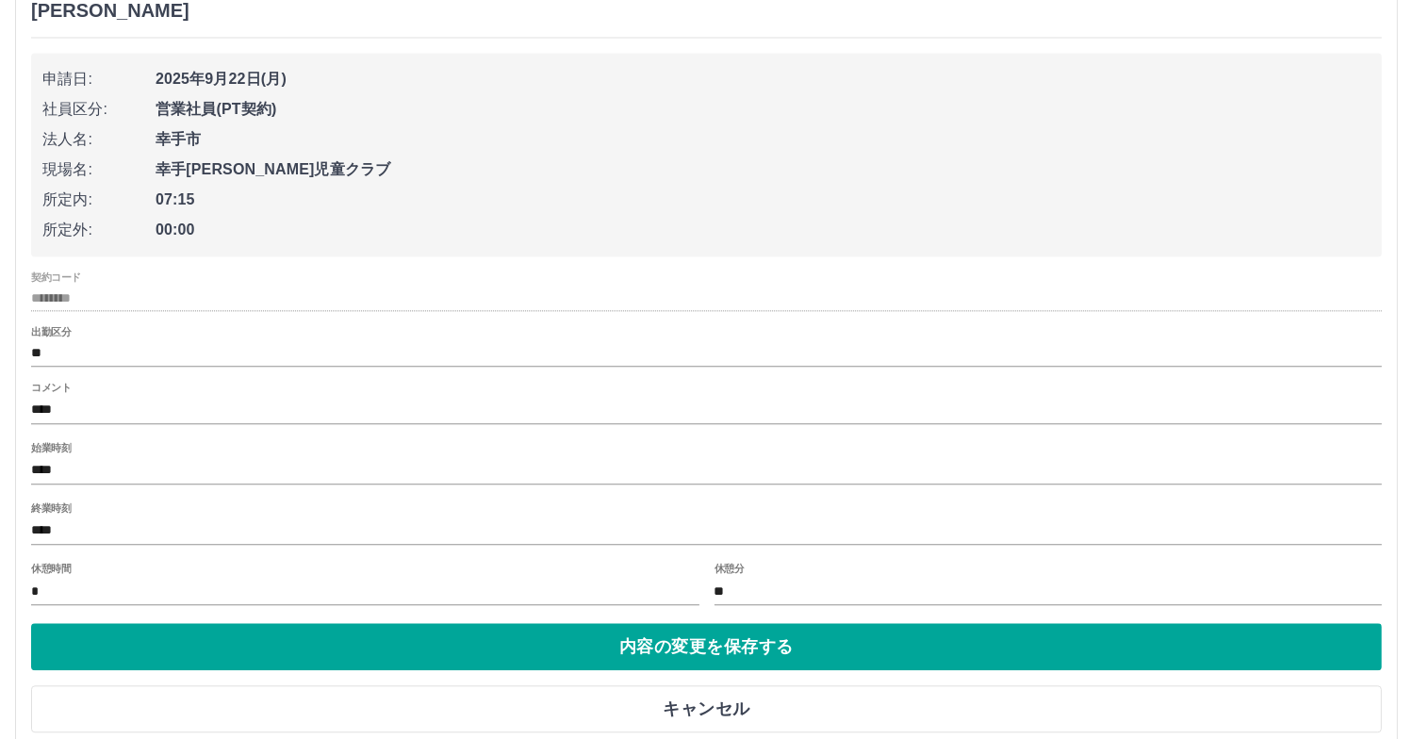
click at [748, 578] on input "**" at bounding box center [1048, 591] width 668 height 27
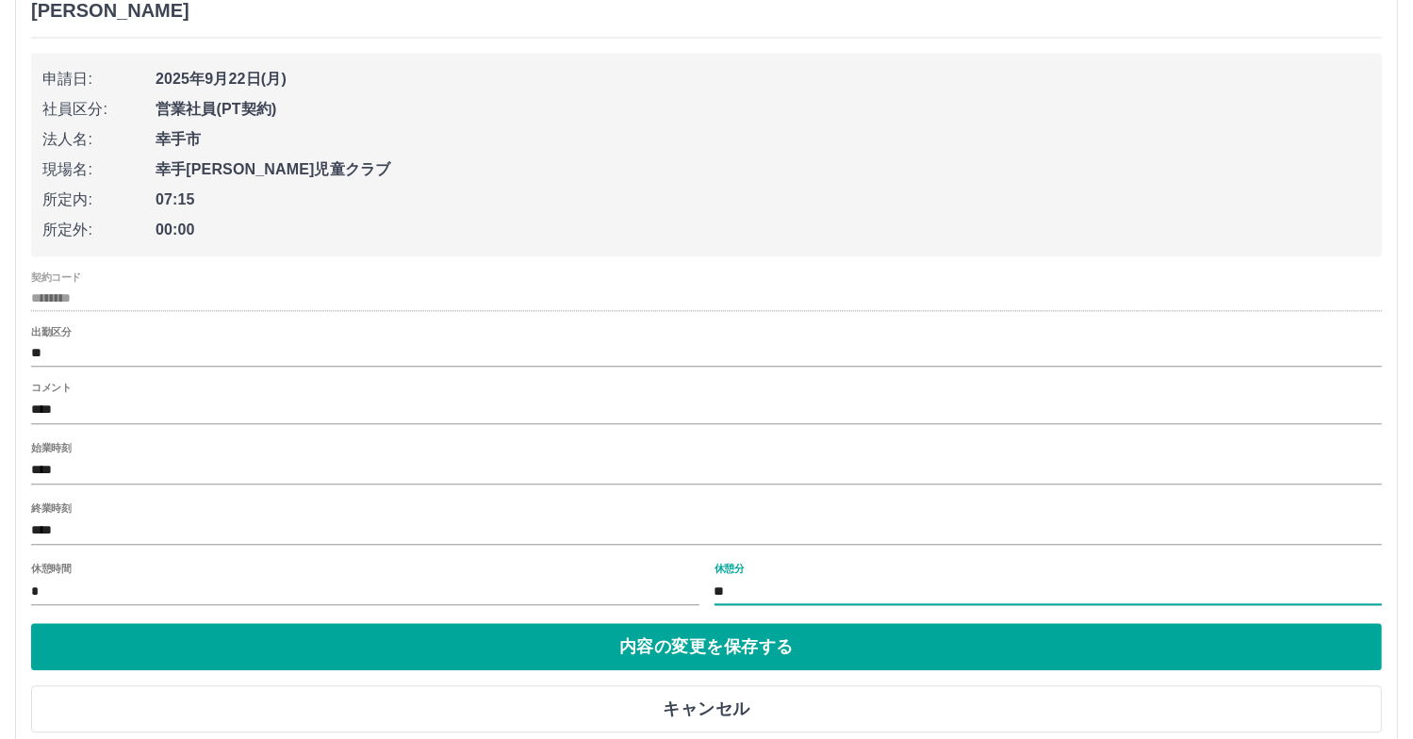
type input "*"
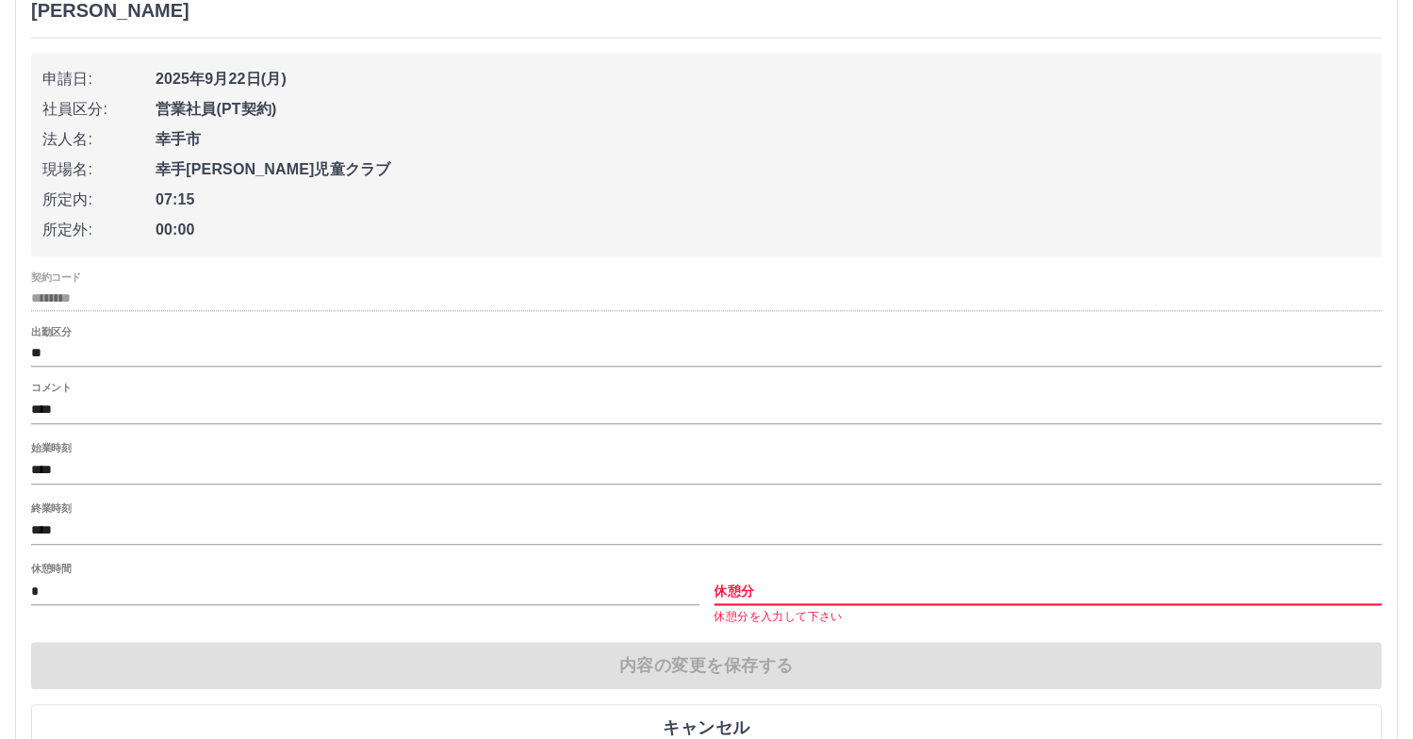
click at [211, 571] on div "休憩時間 *" at bounding box center [365, 585] width 668 height 45
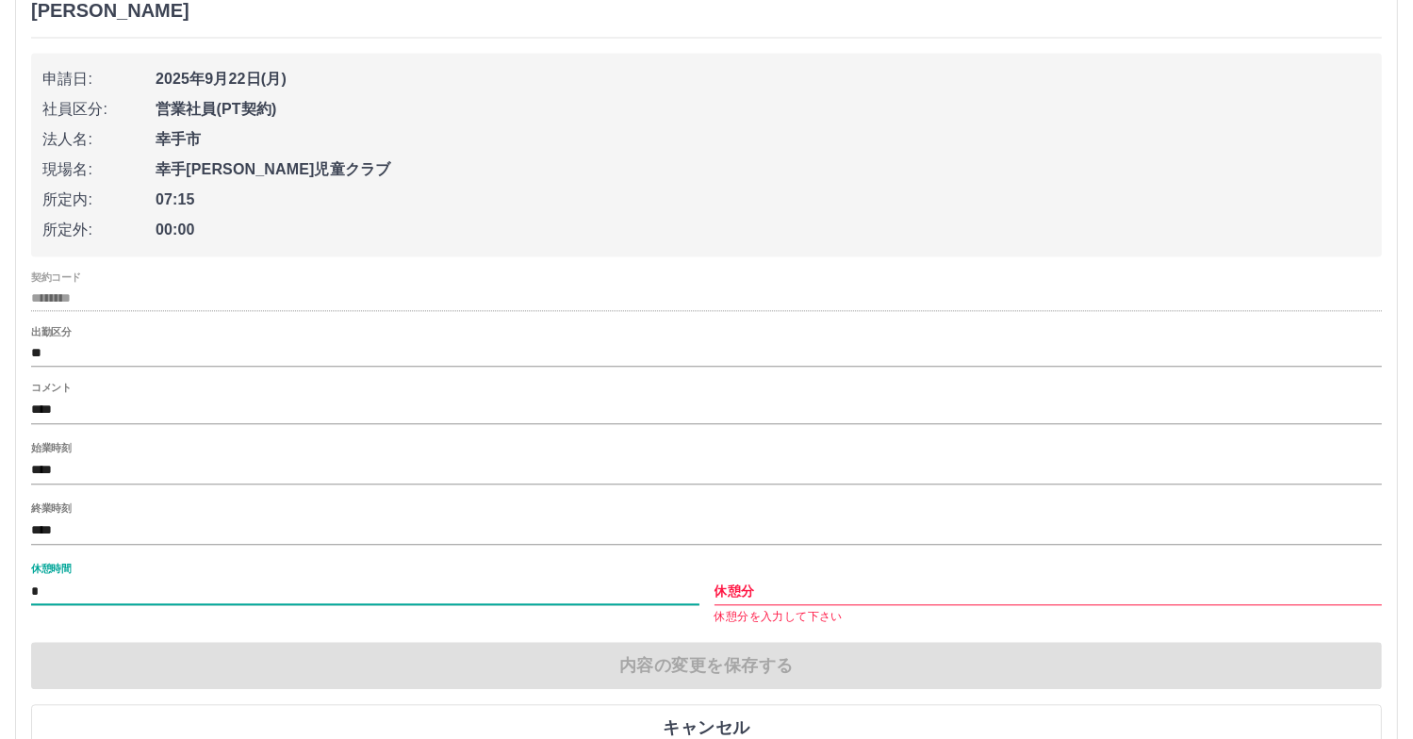
click at [216, 578] on input "*" at bounding box center [365, 591] width 668 height 27
type input "**"
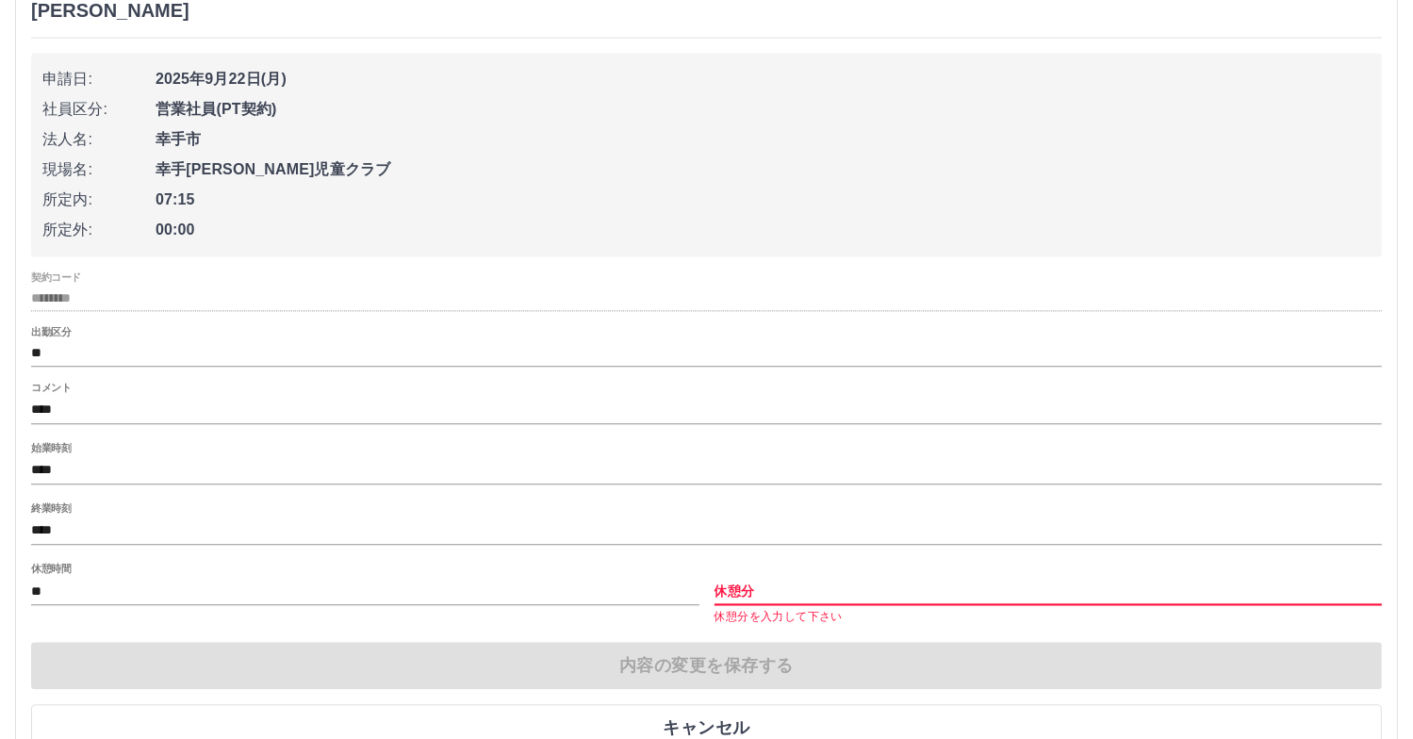
click at [752, 587] on input "休憩分" at bounding box center [1048, 591] width 668 height 27
type input "*"
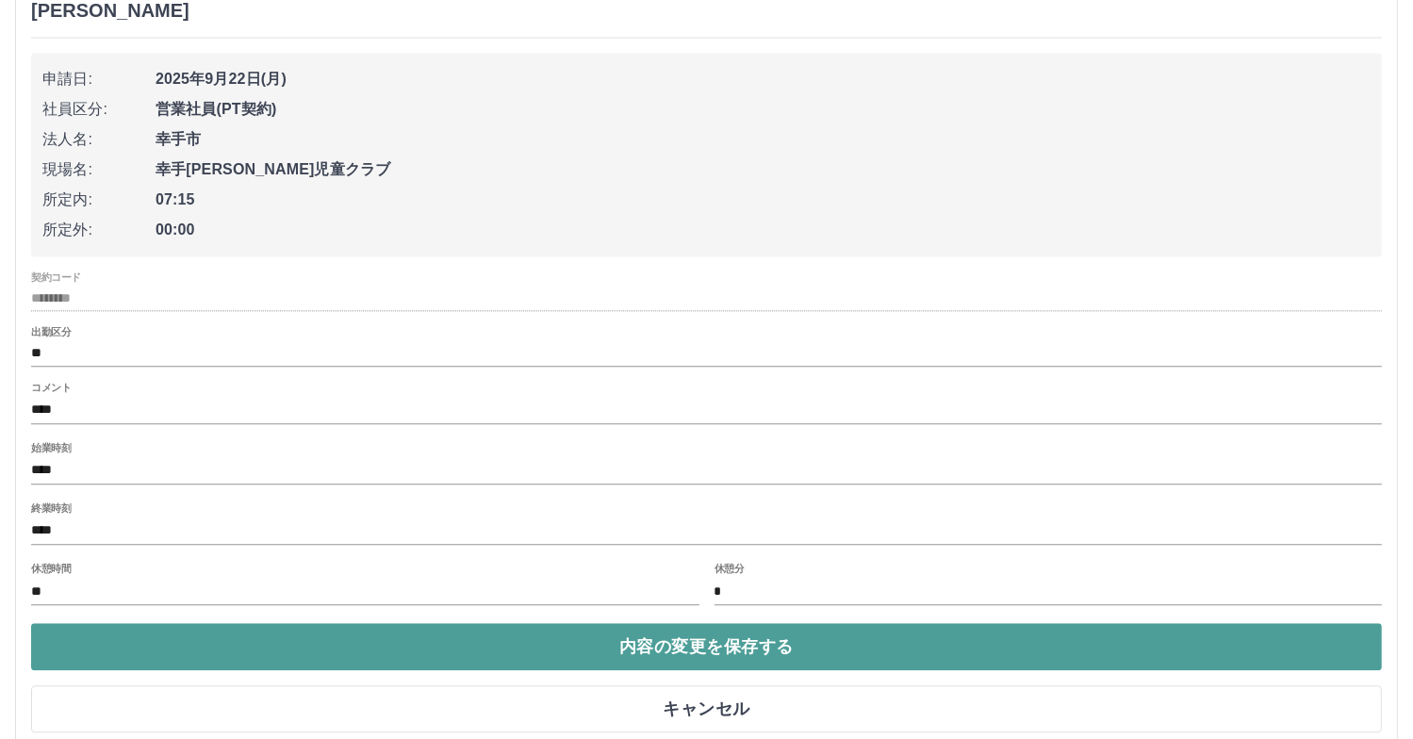
click at [344, 654] on button "内容の変更を保存する" at bounding box center [706, 646] width 1351 height 47
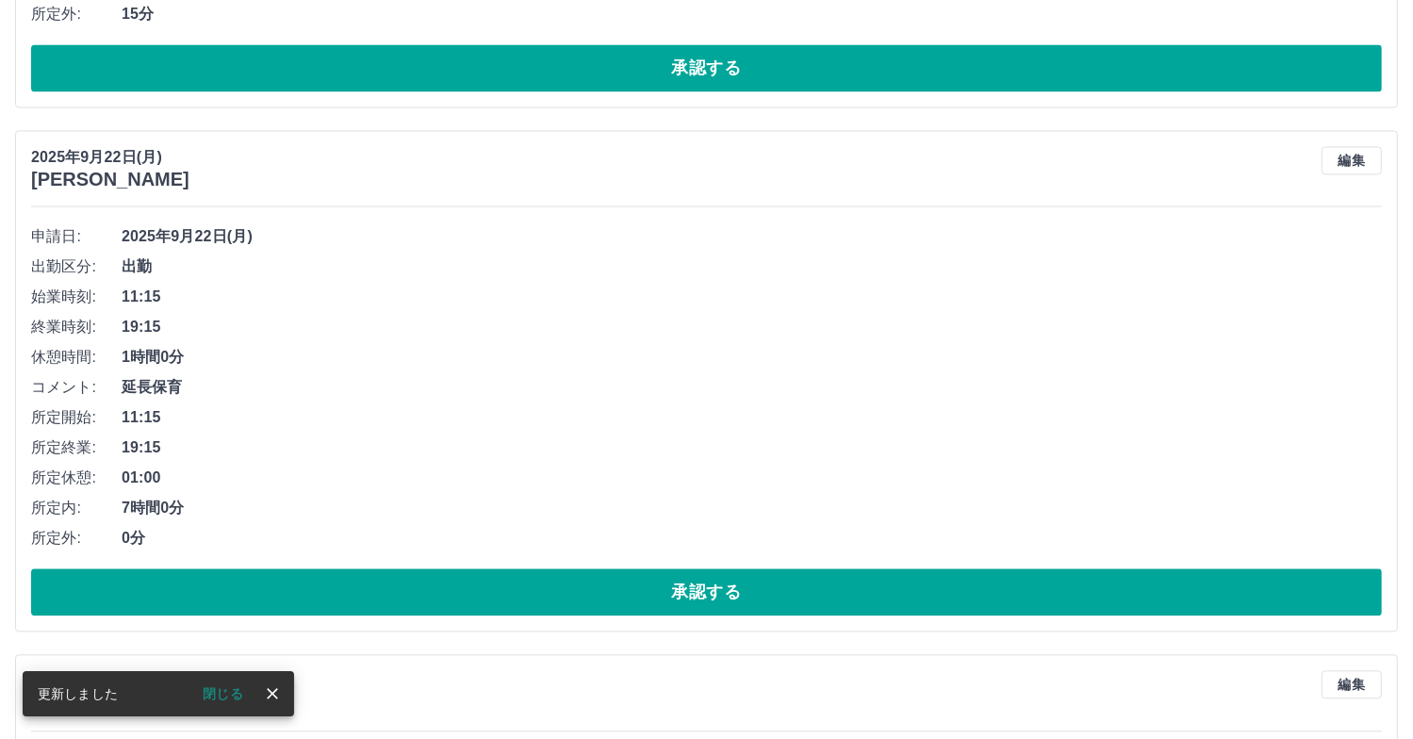
scroll to position [3865, 0]
